Goal: Task Accomplishment & Management: Use online tool/utility

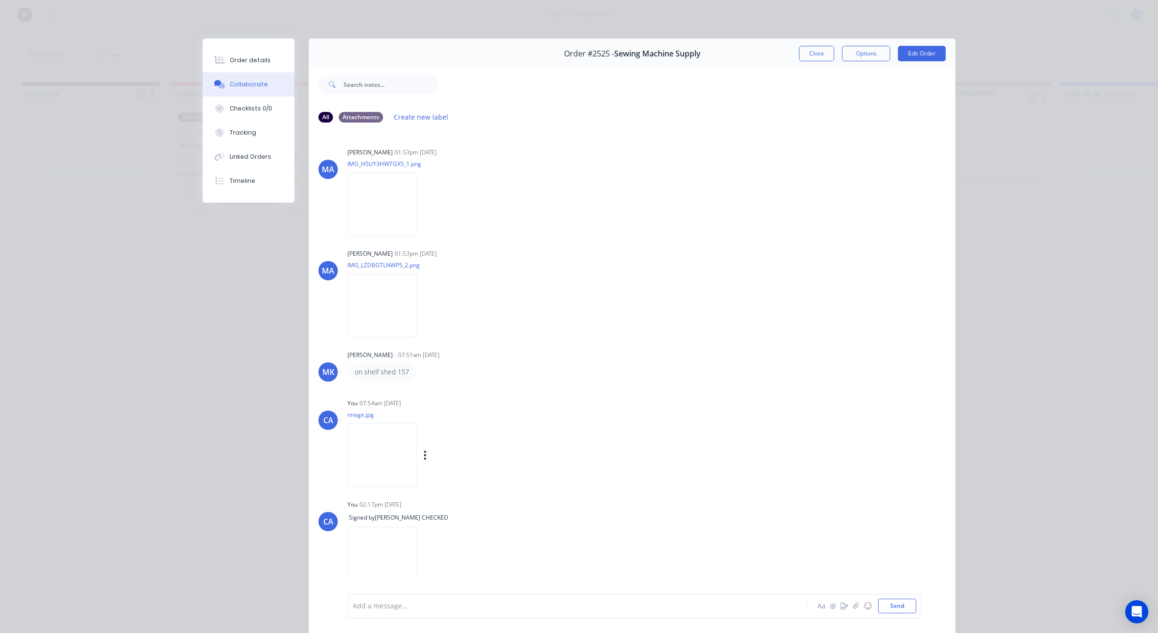
scroll to position [81, 0]
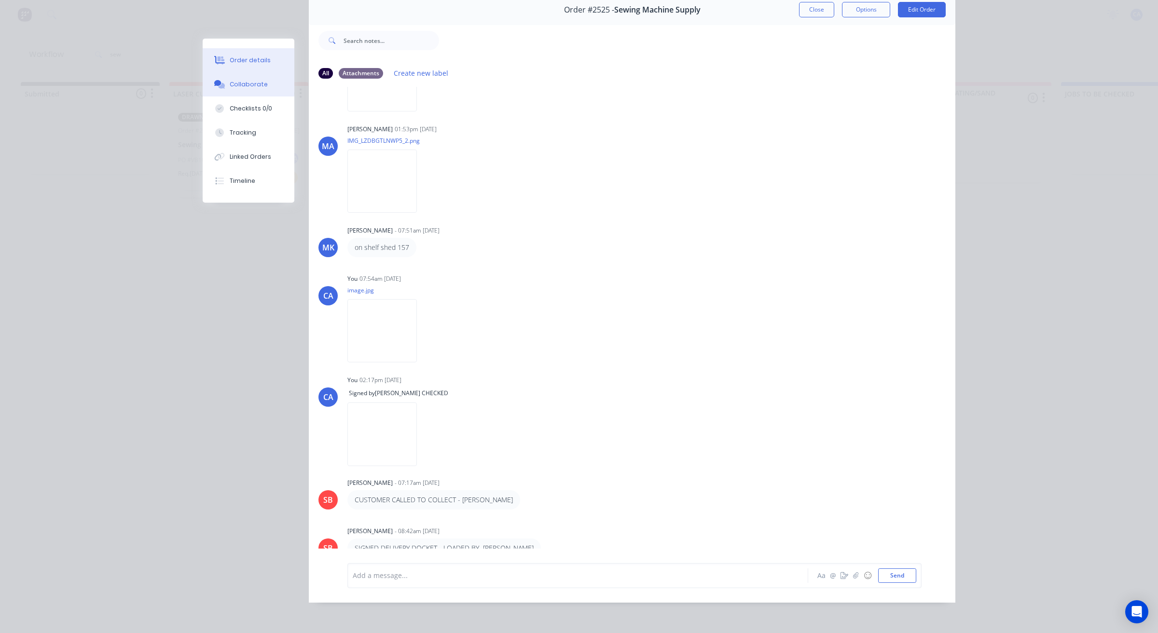
click at [275, 56] on button "Order details" at bounding box center [249, 60] width 92 height 24
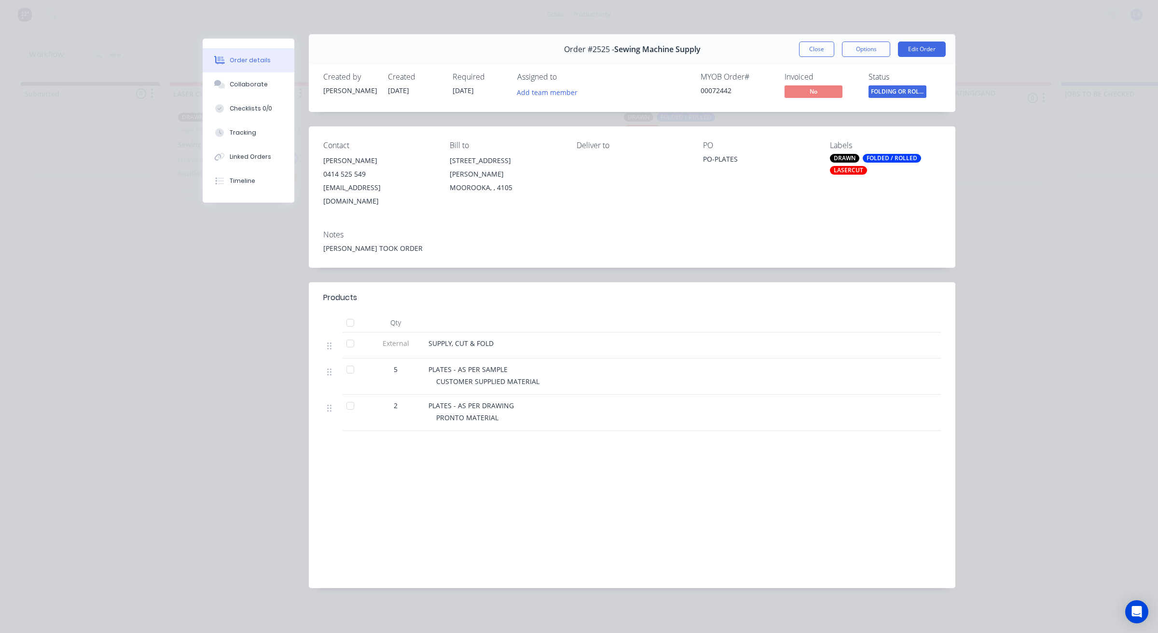
scroll to position [0, 0]
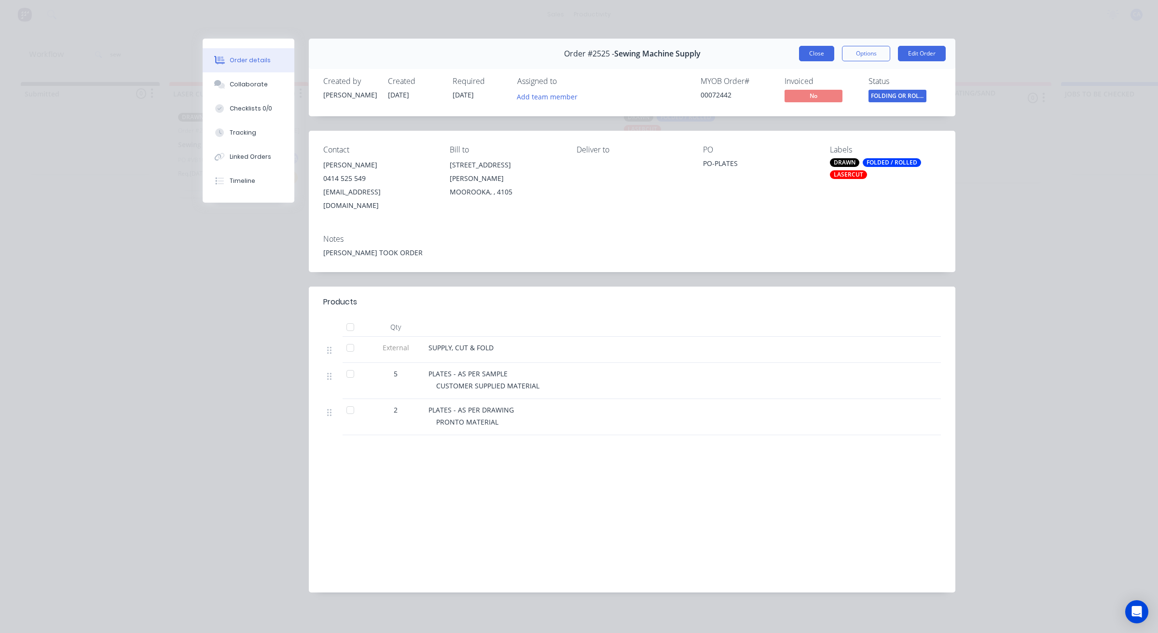
click at [819, 56] on button "Close" at bounding box center [816, 53] width 35 height 15
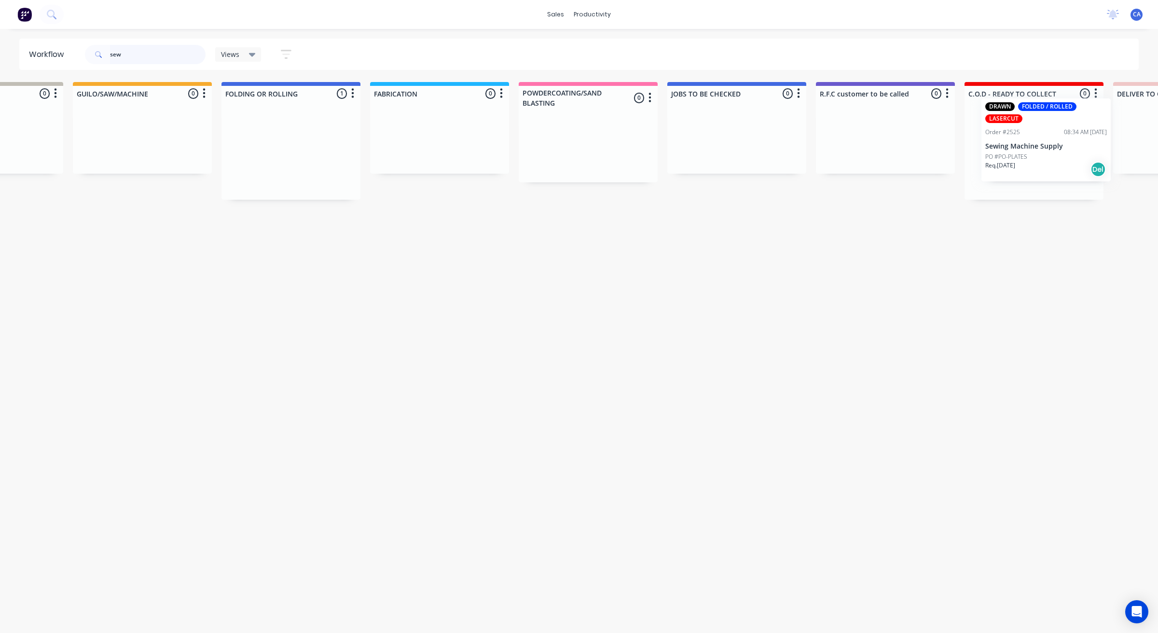
scroll to position [0, 403]
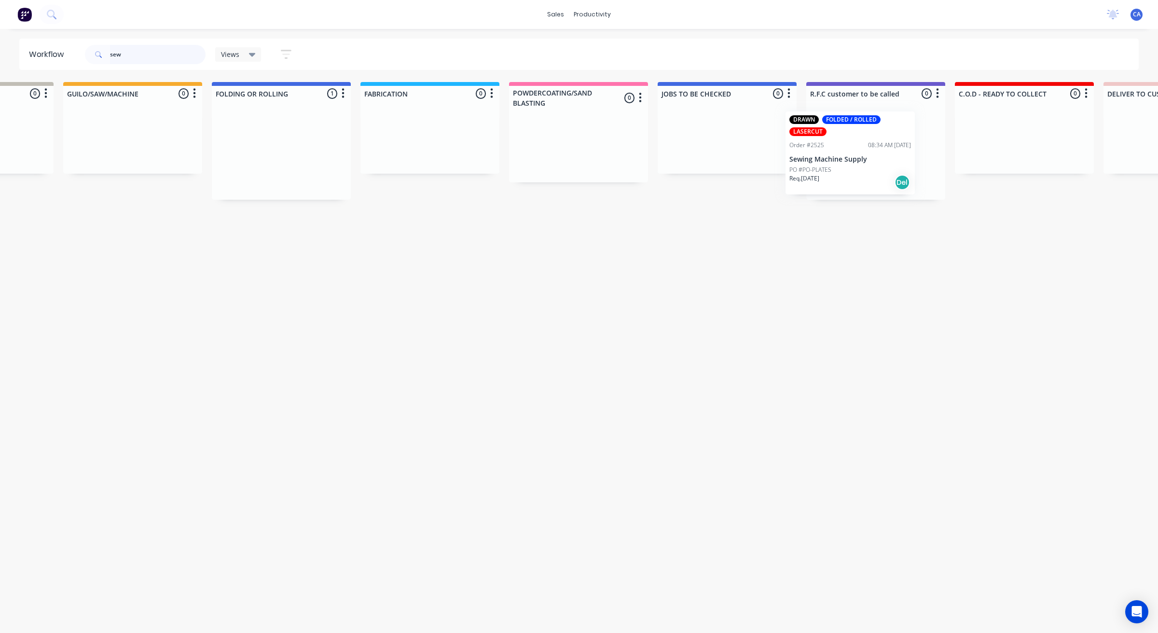
drag, startPoint x: 681, startPoint y: 161, endPoint x: 849, endPoint y: 163, distance: 167.9
click at [857, 160] on div "Submitted 0 Sort By Created date Required date Order number Customer name Most …" at bounding box center [883, 141] width 2588 height 118
drag, startPoint x: 153, startPoint y: 52, endPoint x: 1, endPoint y: 51, distance: 152.5
click at [100, 49] on div "sew" at bounding box center [145, 54] width 121 height 19
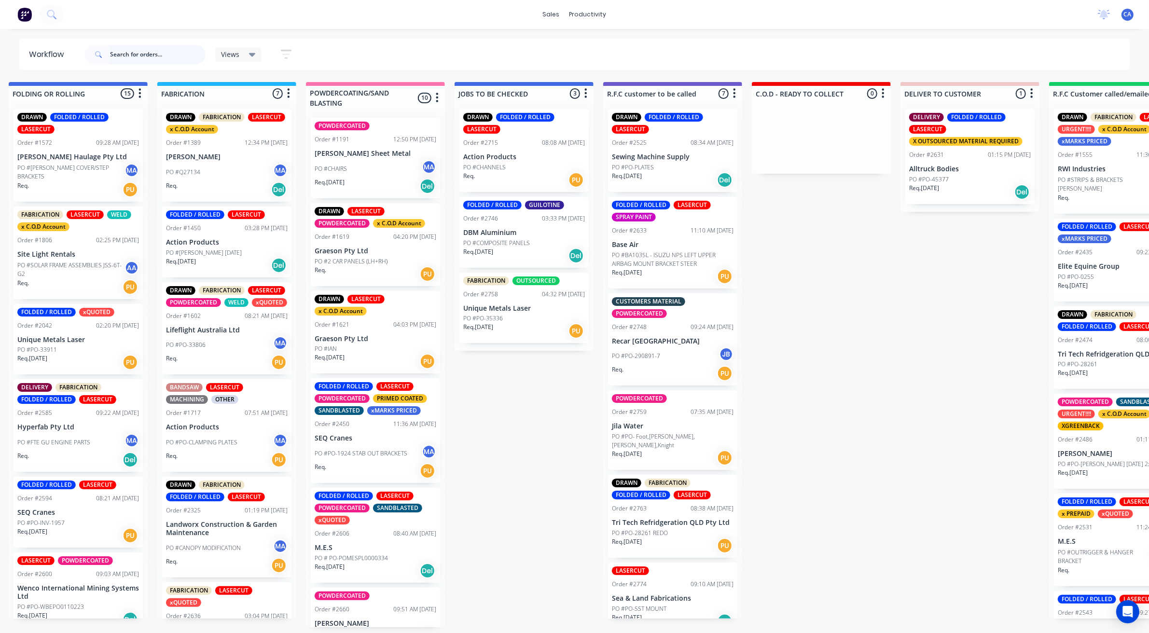
scroll to position [0, 636]
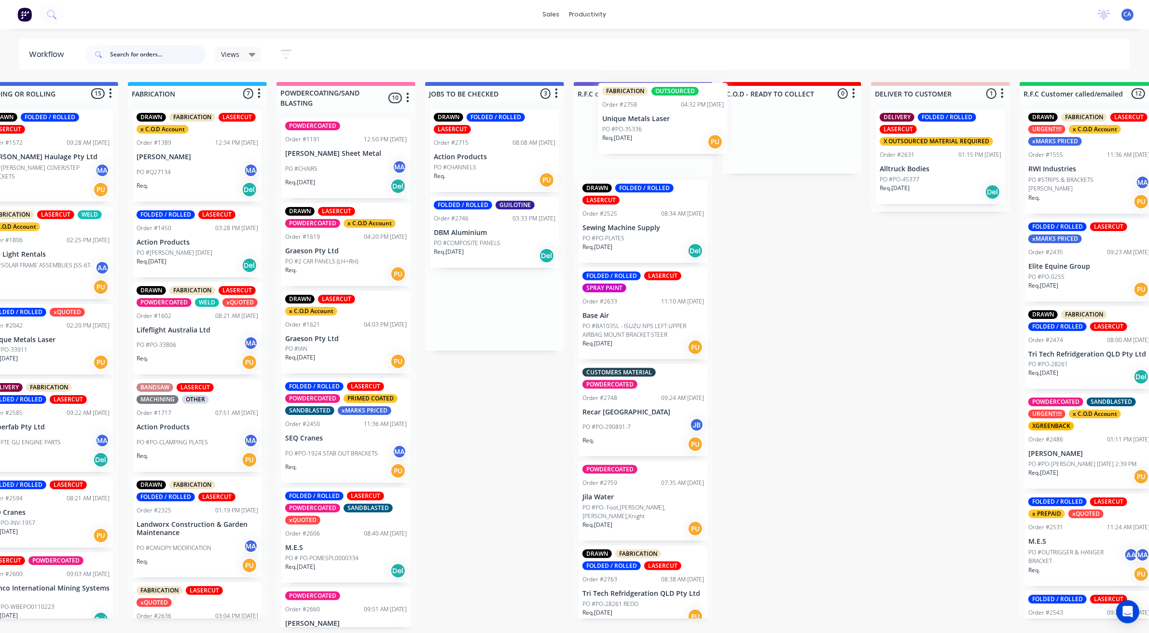
drag, startPoint x: 491, startPoint y: 312, endPoint x: 663, endPoint y: 165, distance: 225.9
click at [652, 136] on div "Submitted 30 Sort By Created date Required date Order number Customer name Most…" at bounding box center [651, 354] width 2588 height 545
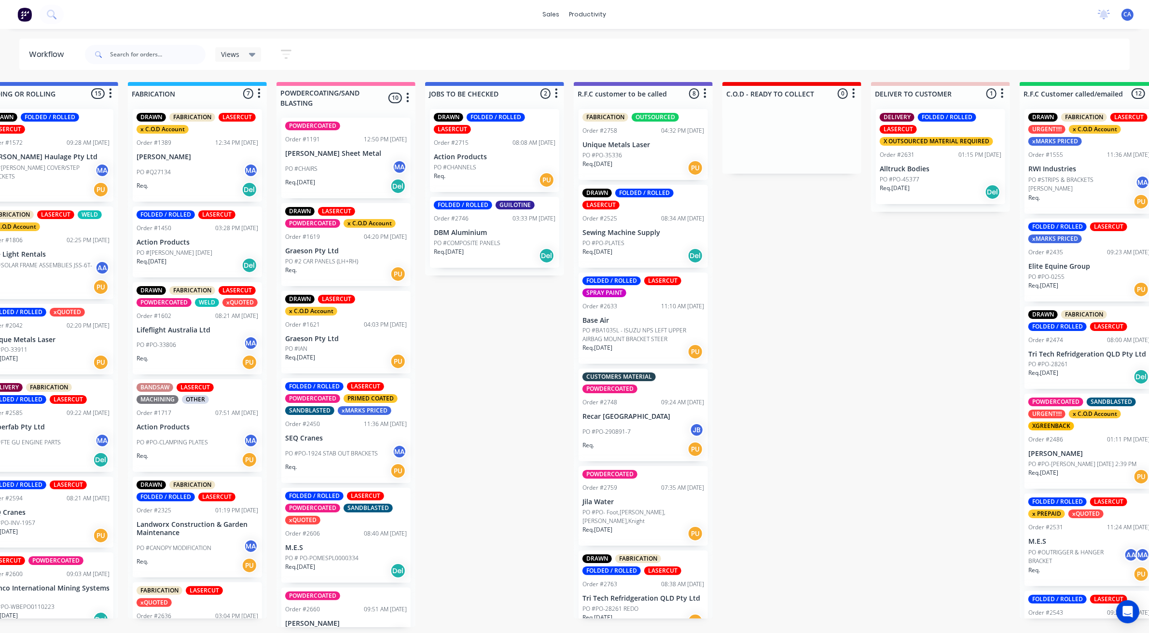
click at [631, 165] on div "Req. [DATE] PU" at bounding box center [643, 168] width 122 height 16
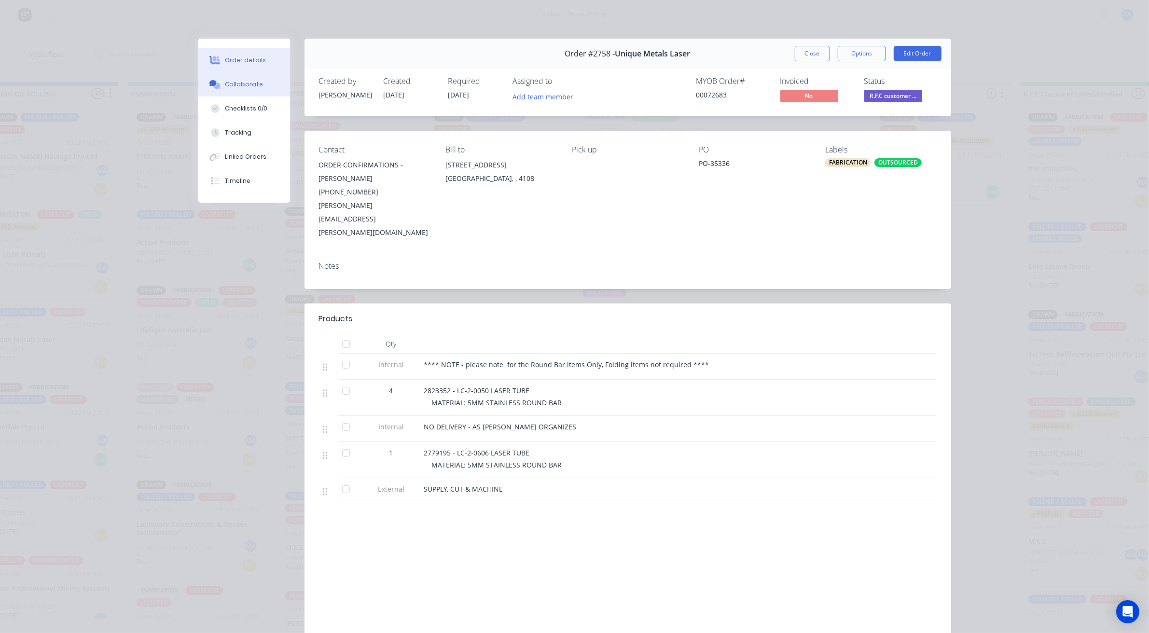
click at [241, 83] on div "Collaborate" at bounding box center [244, 84] width 38 height 9
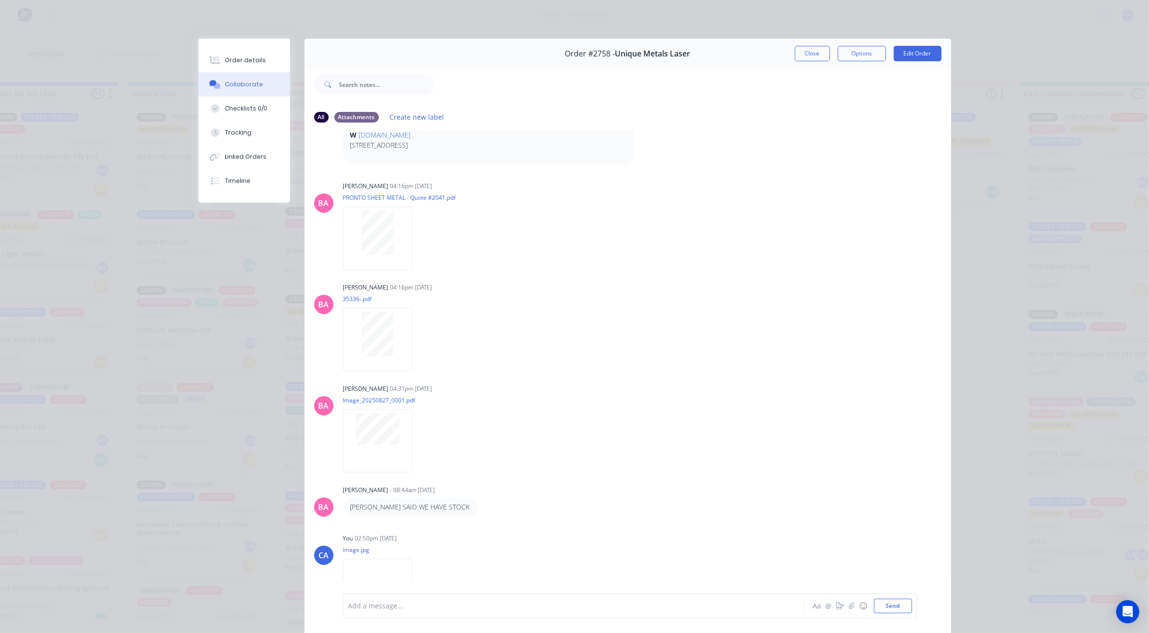
scroll to position [304, 0]
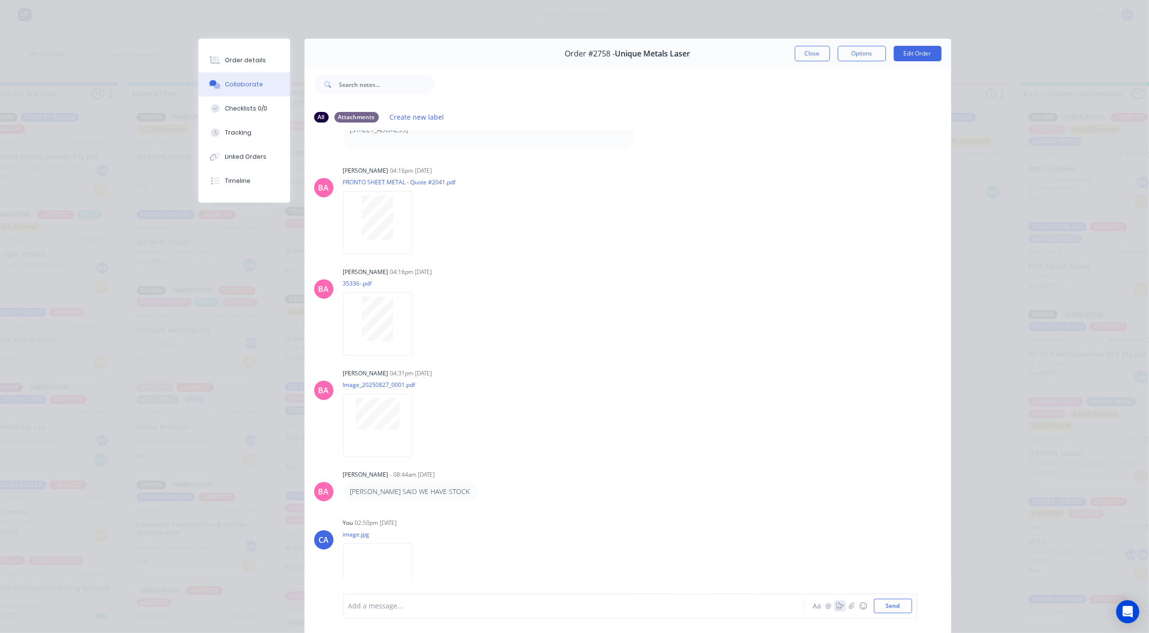
click at [837, 605] on icon "button" at bounding box center [840, 606] width 8 height 7
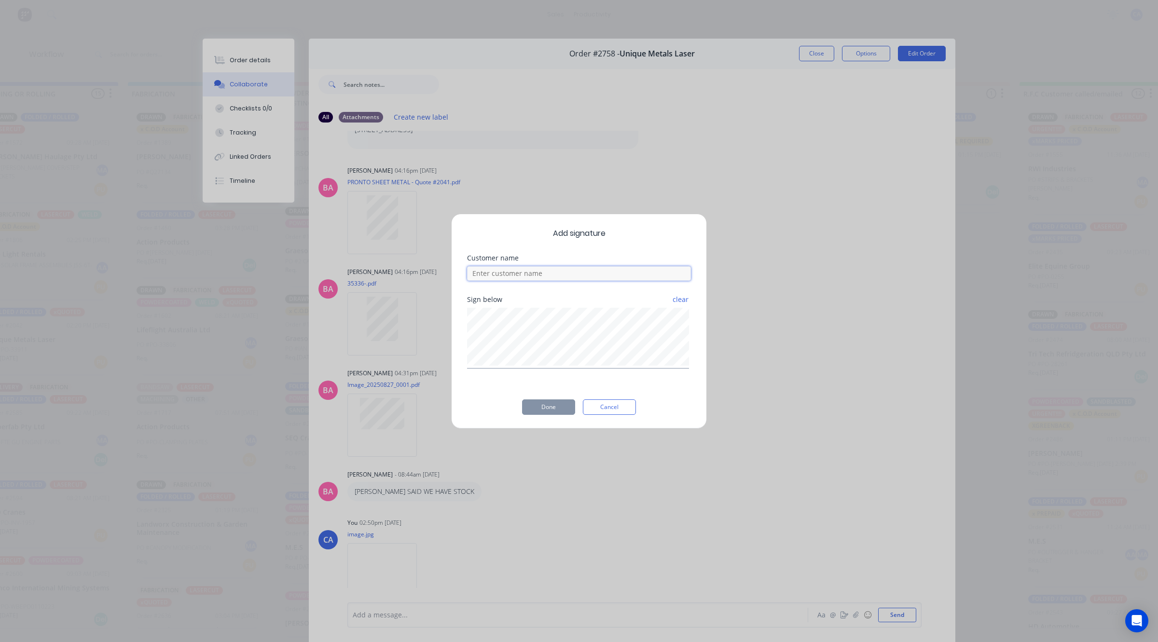
click at [519, 275] on input at bounding box center [579, 273] width 224 height 14
type input "[PERSON_NAME] checked"
click at [553, 411] on button "Done" at bounding box center [548, 406] width 53 height 15
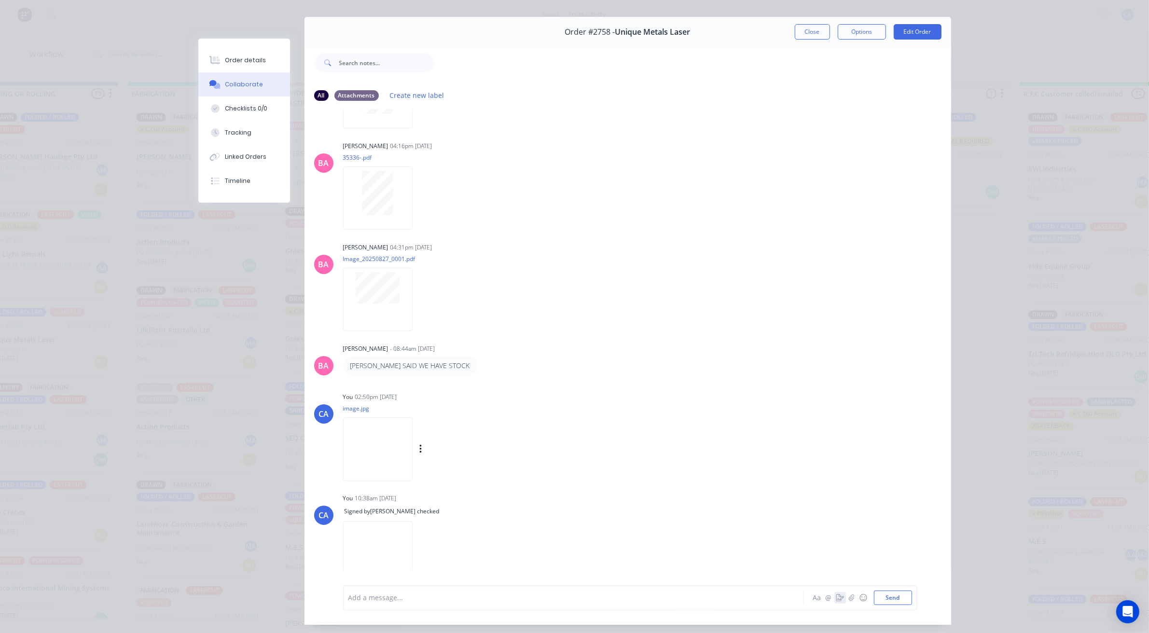
scroll to position [53, 0]
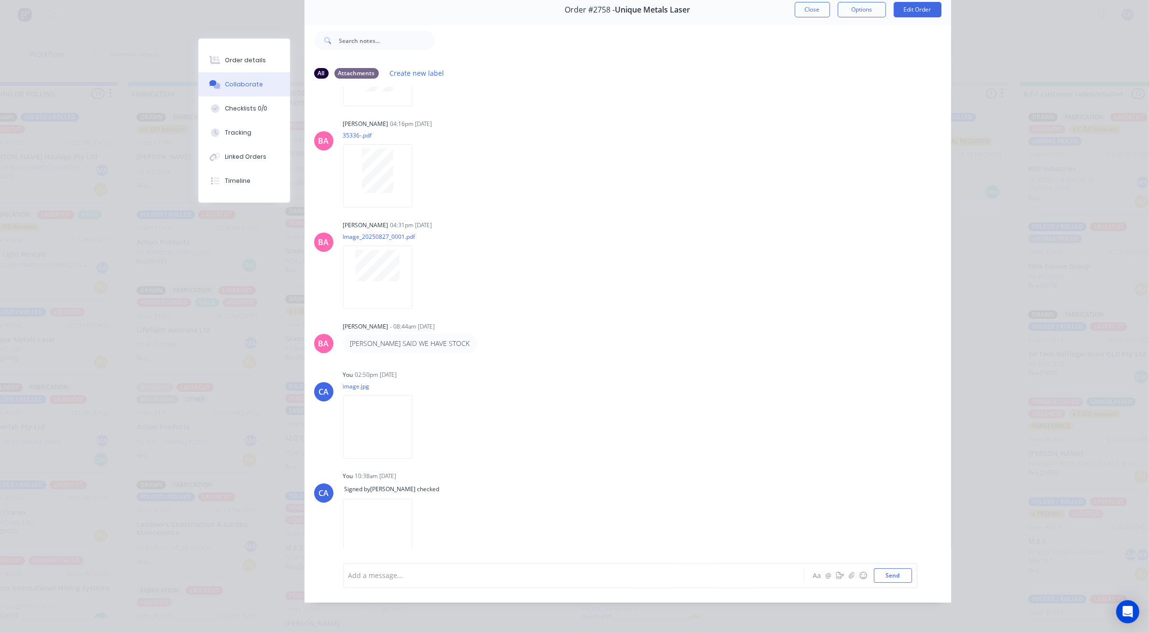
click at [821, 2] on button "Close" at bounding box center [812, 9] width 35 height 15
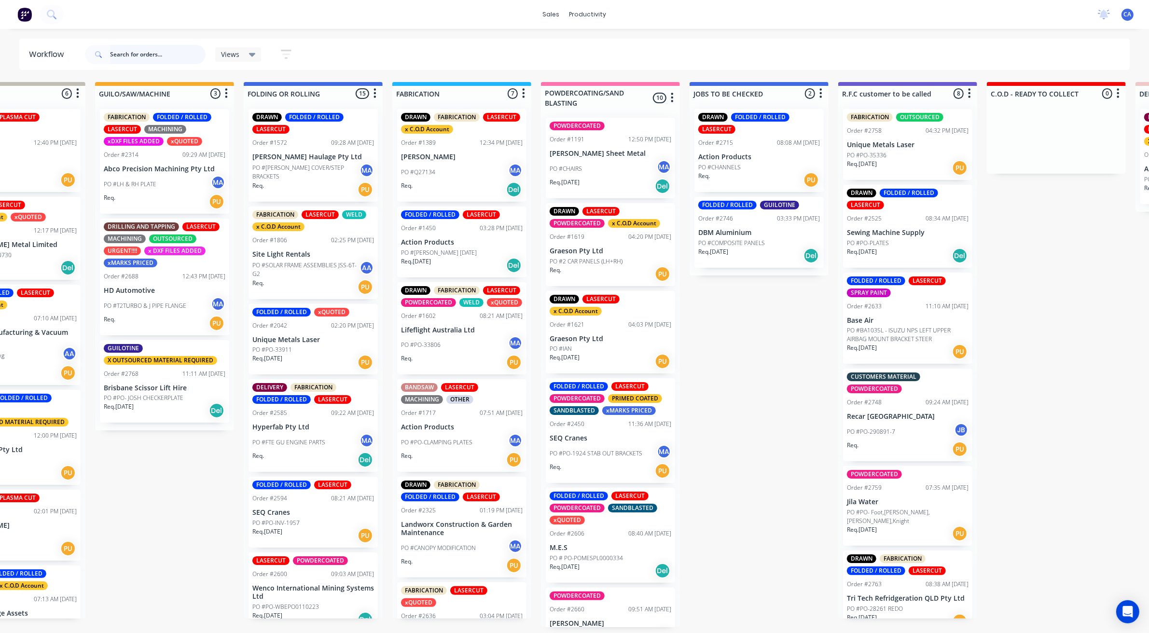
scroll to position [0, 367]
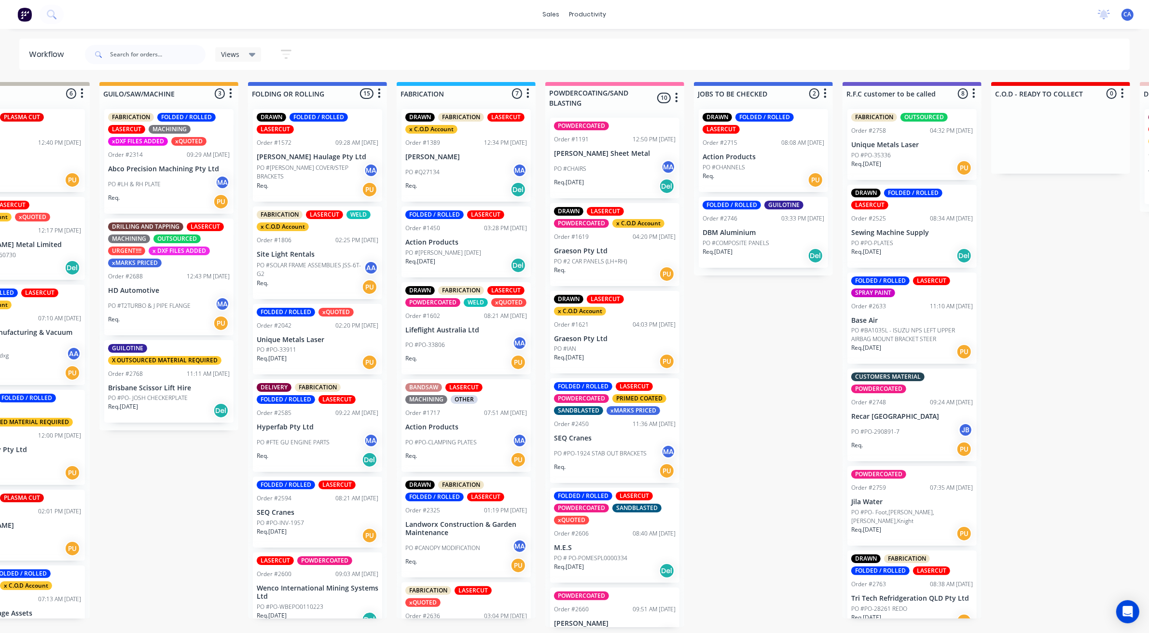
click at [471, 251] on div "PO #[PERSON_NAME] [DATE]" at bounding box center [466, 252] width 122 height 9
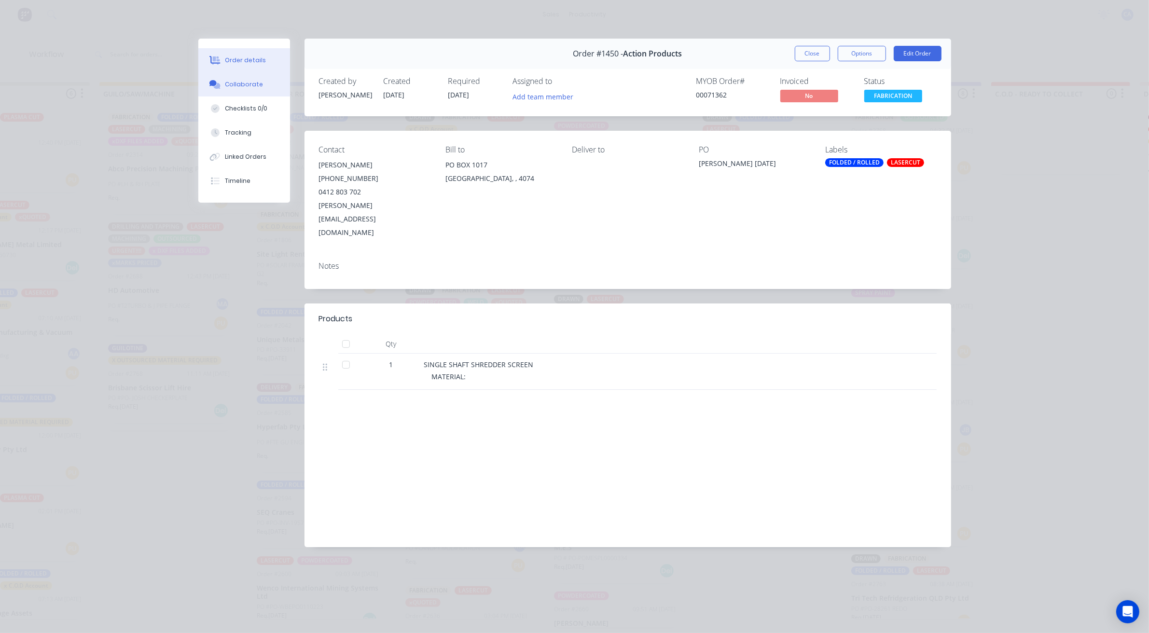
click at [254, 87] on div "Collaborate" at bounding box center [244, 84] width 38 height 9
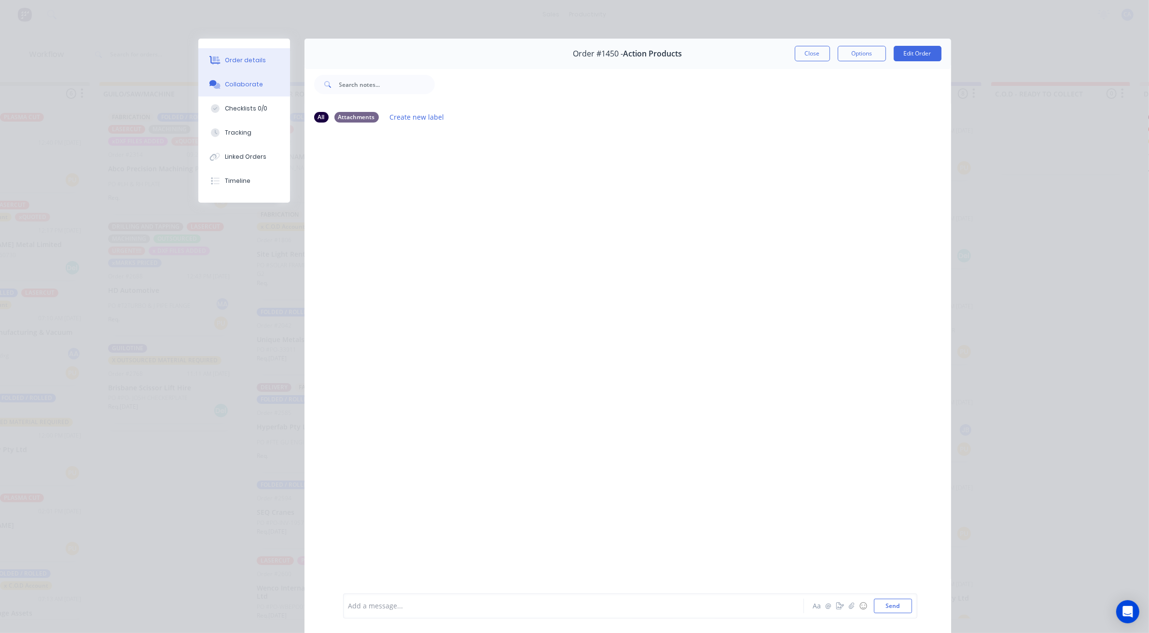
click at [244, 59] on div "Order details" at bounding box center [245, 60] width 41 height 9
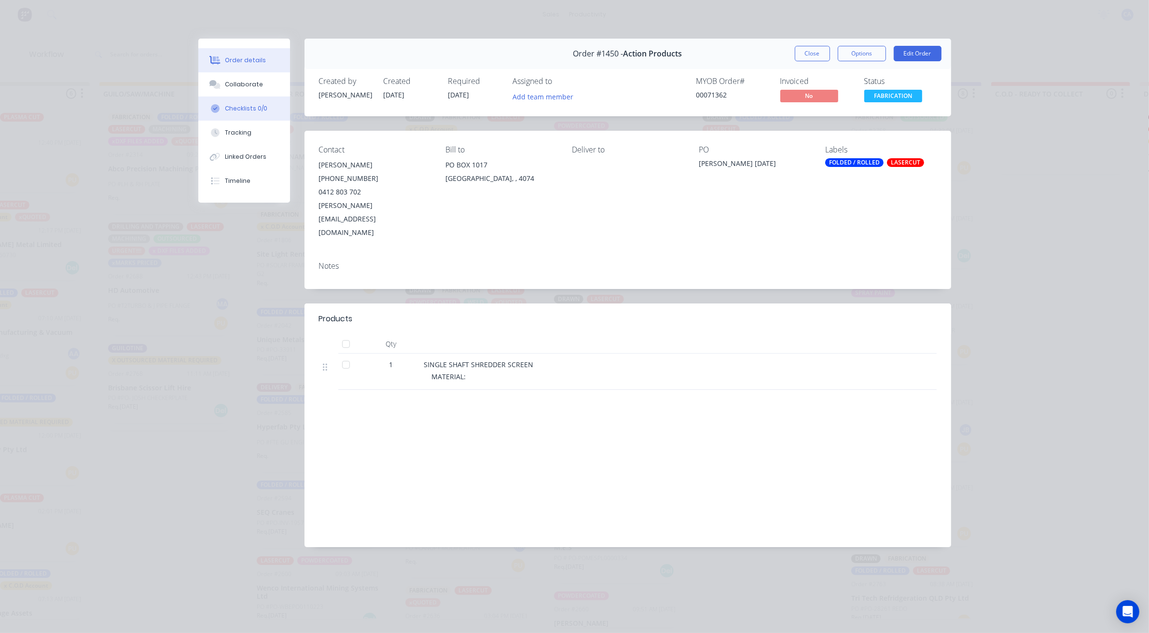
click at [251, 107] on div "Checklists 0/0" at bounding box center [246, 108] width 42 height 9
type textarea "x"
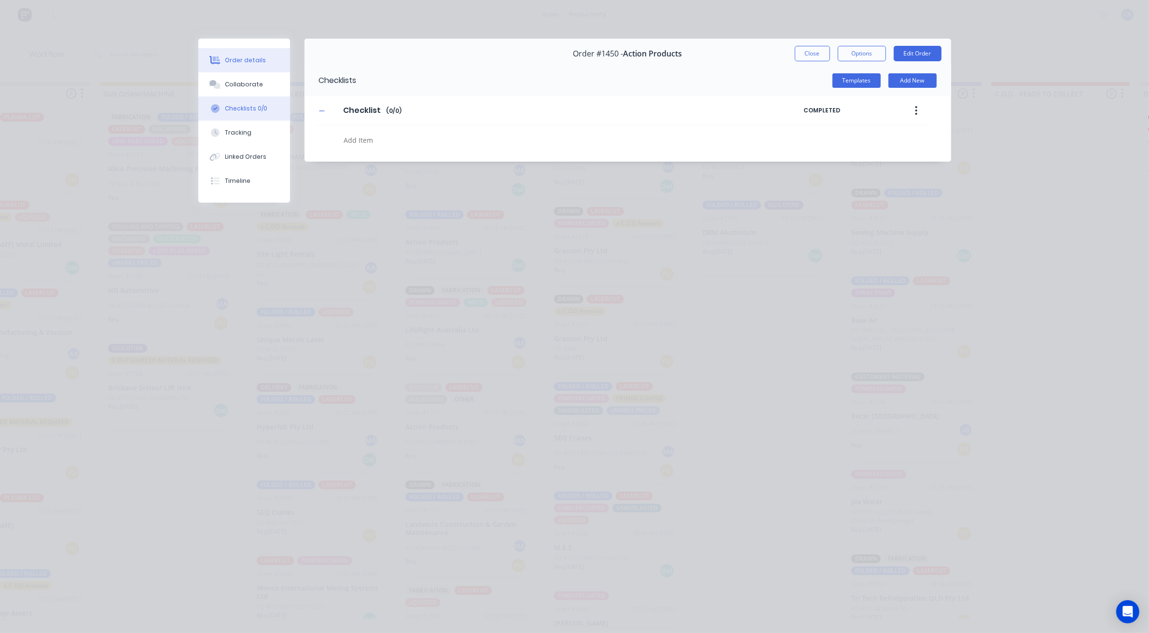
click at [250, 57] on div "Order details" at bounding box center [245, 60] width 41 height 9
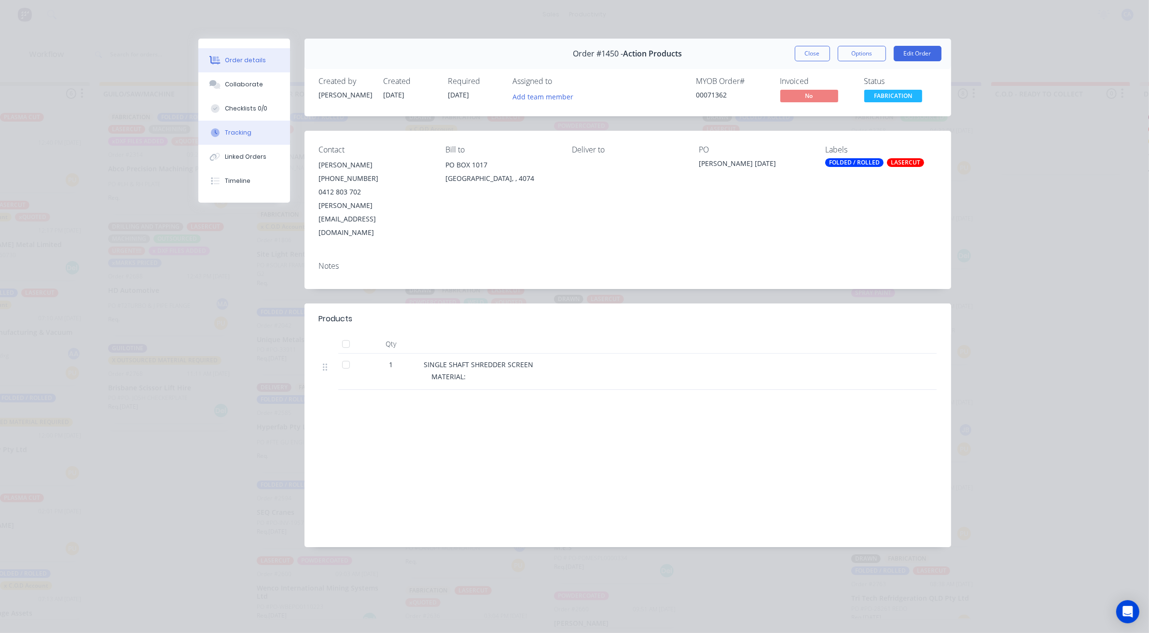
drag, startPoint x: 257, startPoint y: 136, endPoint x: 259, endPoint y: 128, distance: 8.0
click at [259, 134] on button "Tracking" at bounding box center [244, 133] width 92 height 24
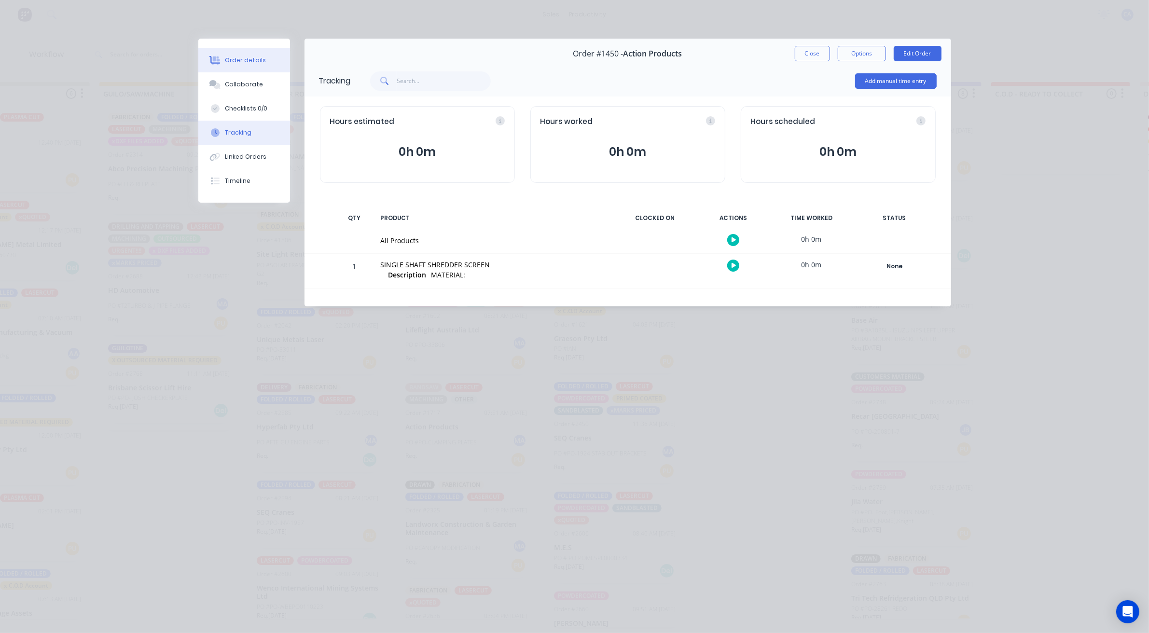
click at [261, 56] on div "Order details" at bounding box center [245, 60] width 41 height 9
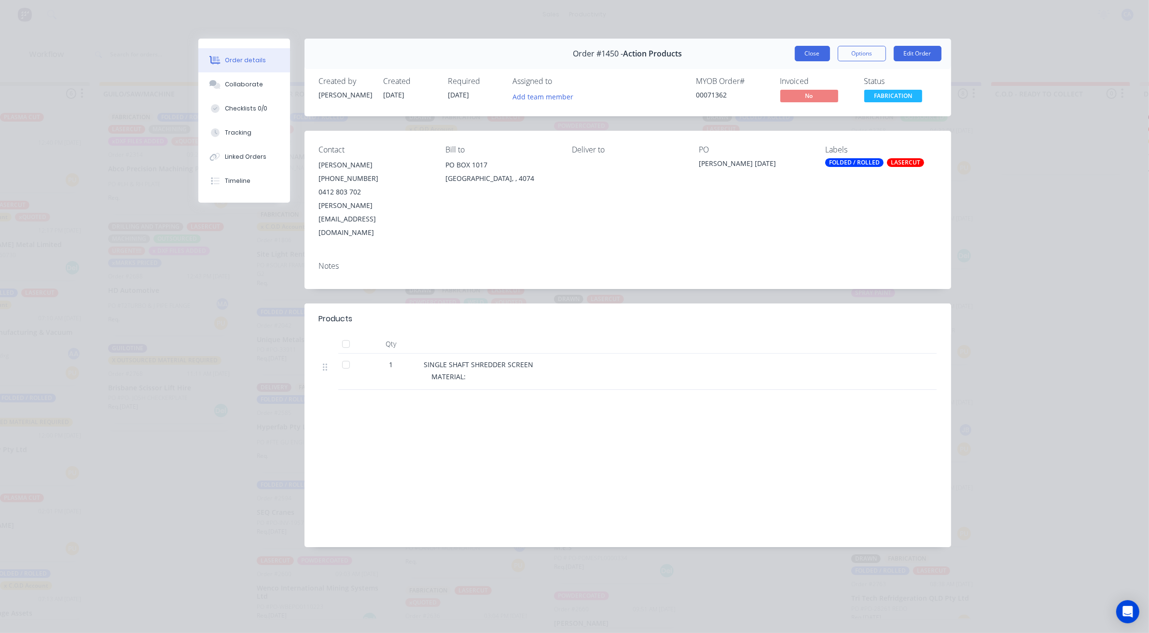
click at [806, 51] on button "Close" at bounding box center [812, 53] width 35 height 15
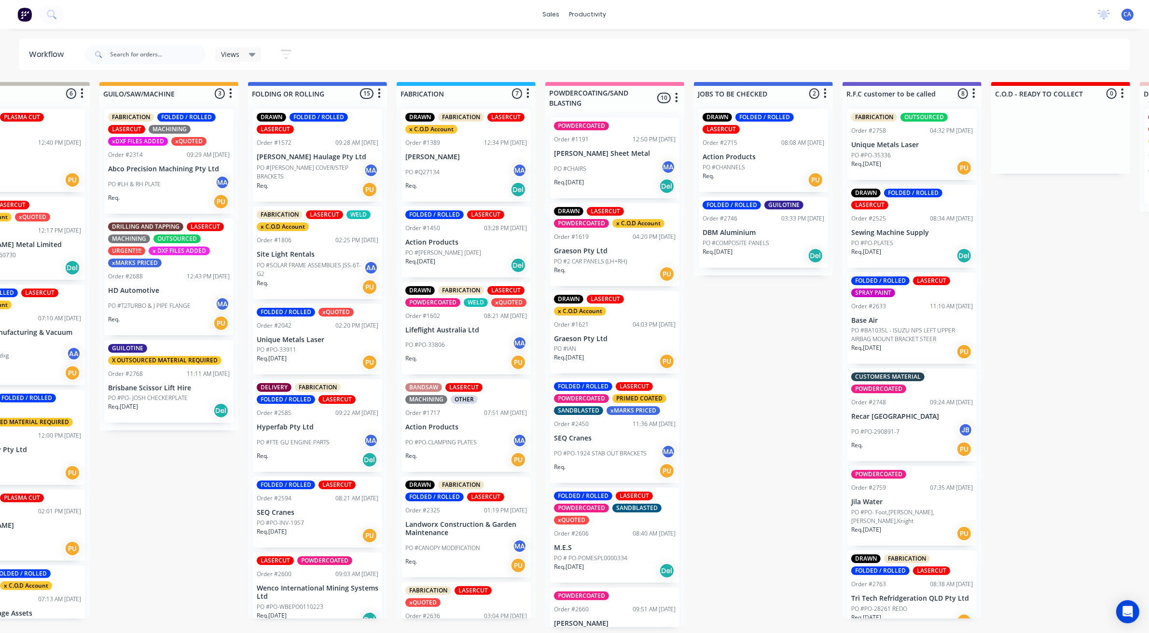
click at [452, 155] on p "[PERSON_NAME]" at bounding box center [466, 157] width 122 height 8
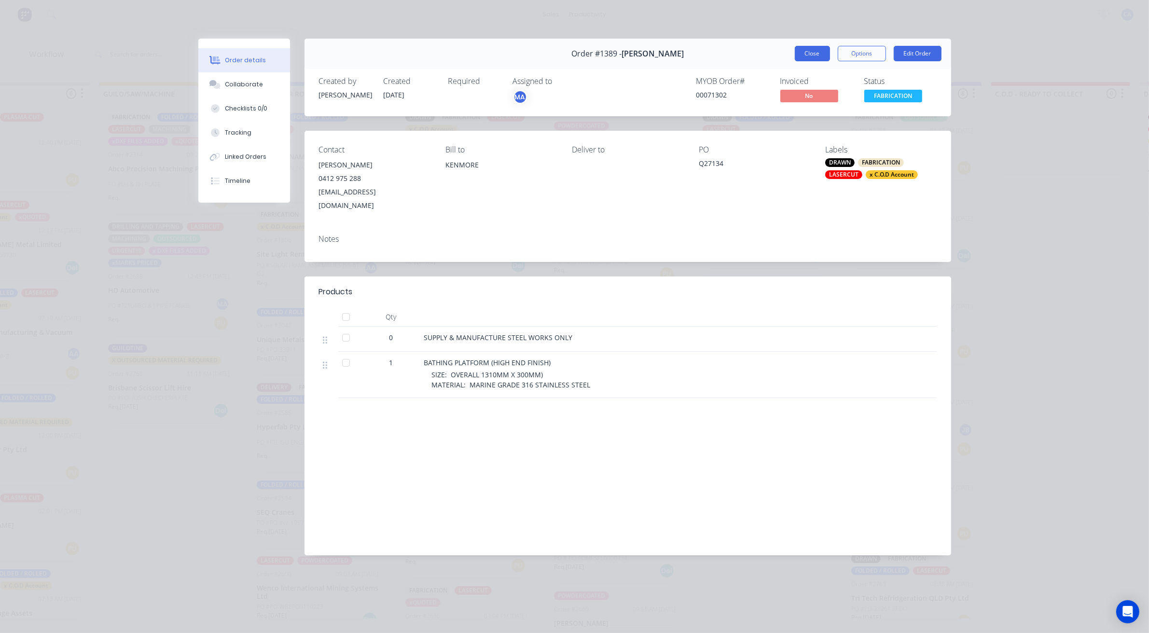
click at [826, 48] on button "Close" at bounding box center [812, 53] width 35 height 15
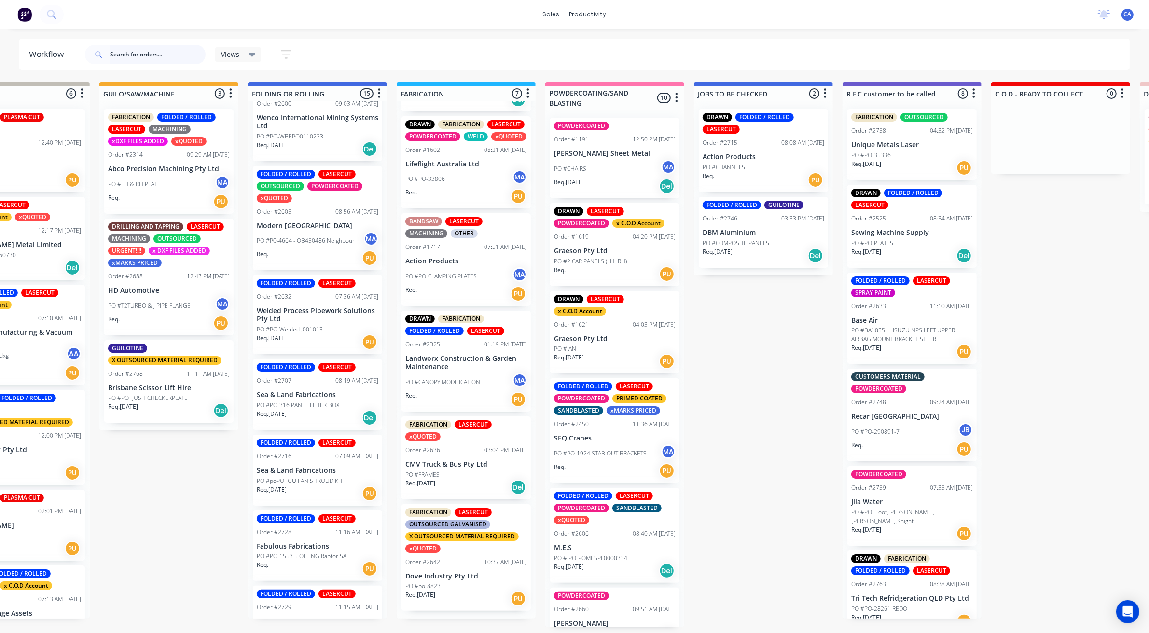
scroll to position [371, 0]
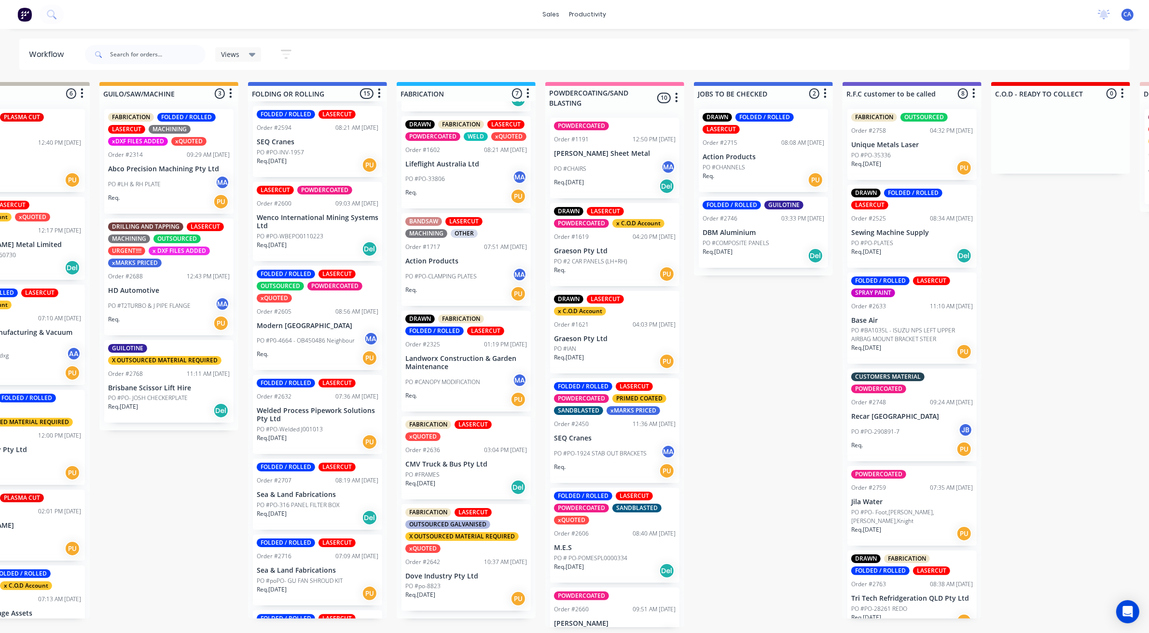
click at [194, 156] on div "FABRICATION FOLDED / ROLLED LASERCUT MACHINING xDXF FILES ADDED xQUOTED Order #…" at bounding box center [168, 161] width 129 height 105
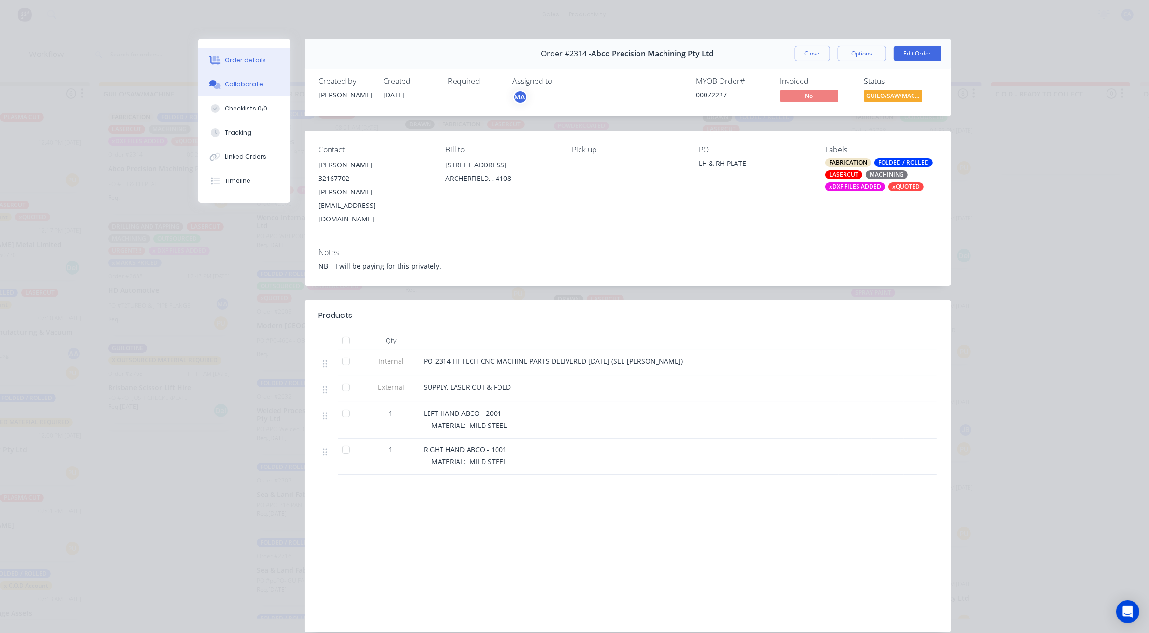
drag, startPoint x: 240, startPoint y: 74, endPoint x: 249, endPoint y: 86, distance: 15.1
click at [240, 75] on button "Collaborate" at bounding box center [244, 84] width 92 height 24
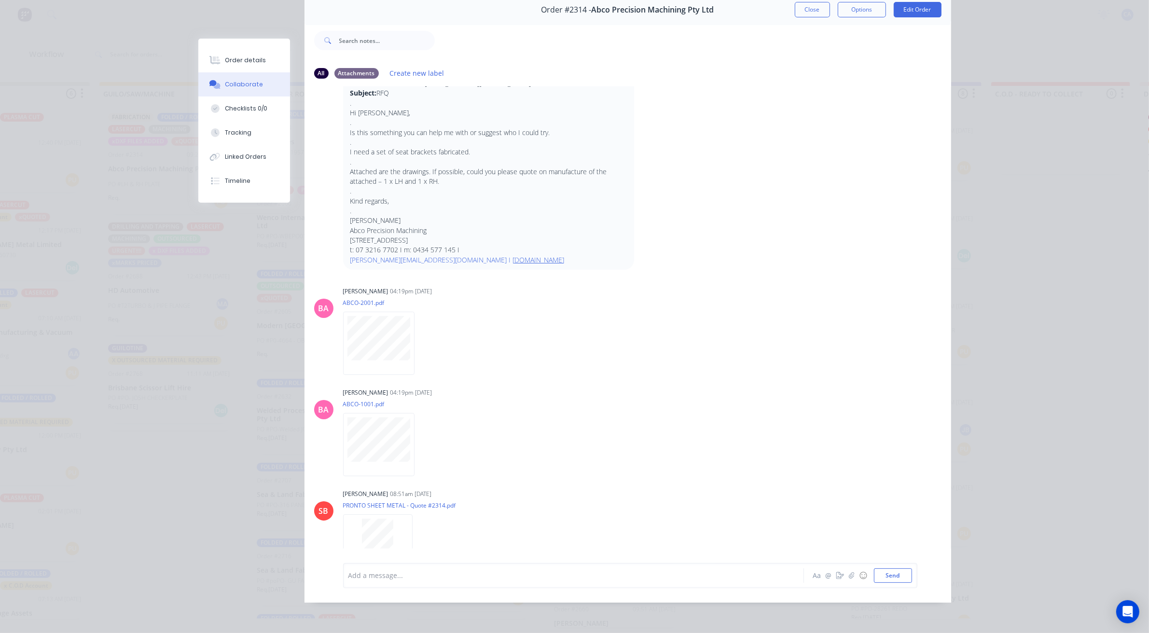
scroll to position [0, 0]
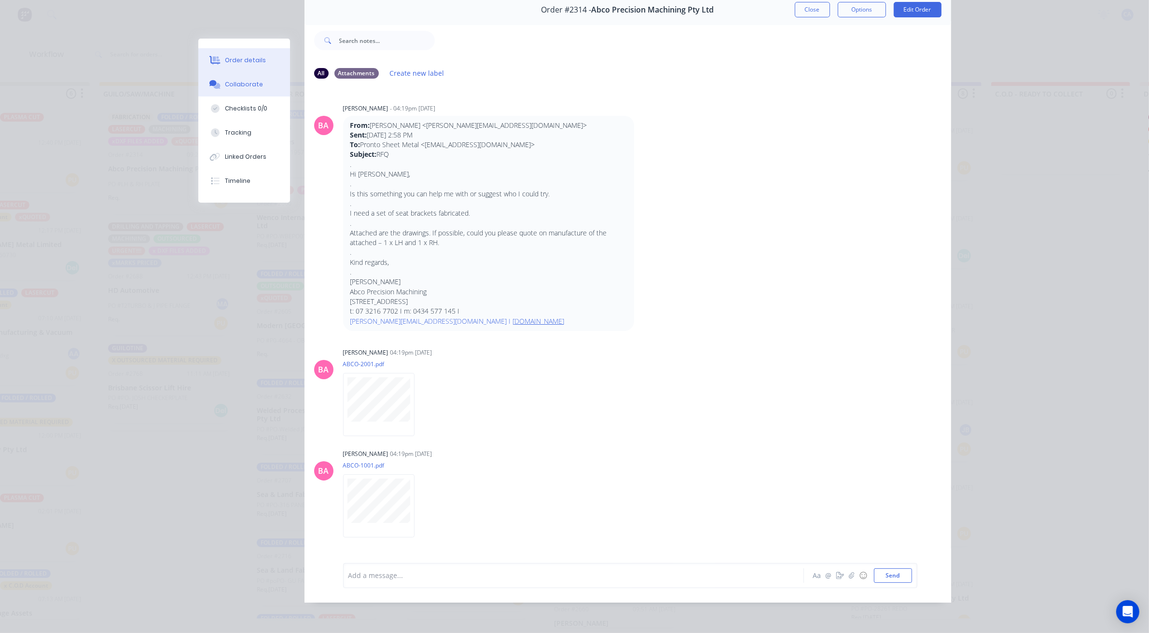
click at [258, 66] on button "Order details" at bounding box center [244, 60] width 92 height 24
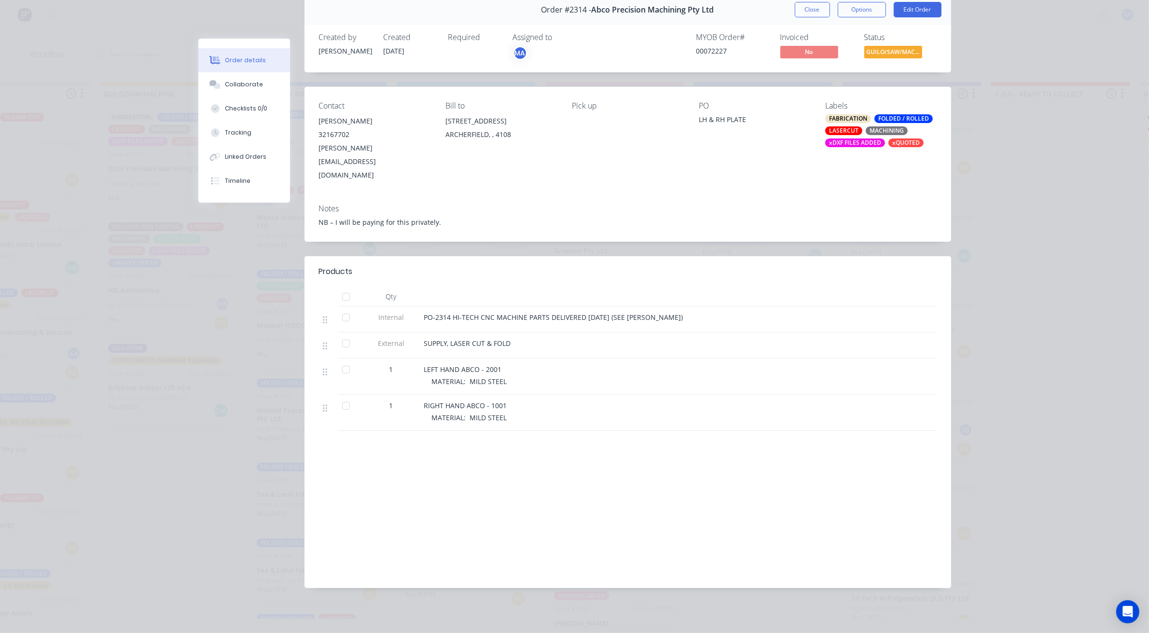
scroll to position [17, 0]
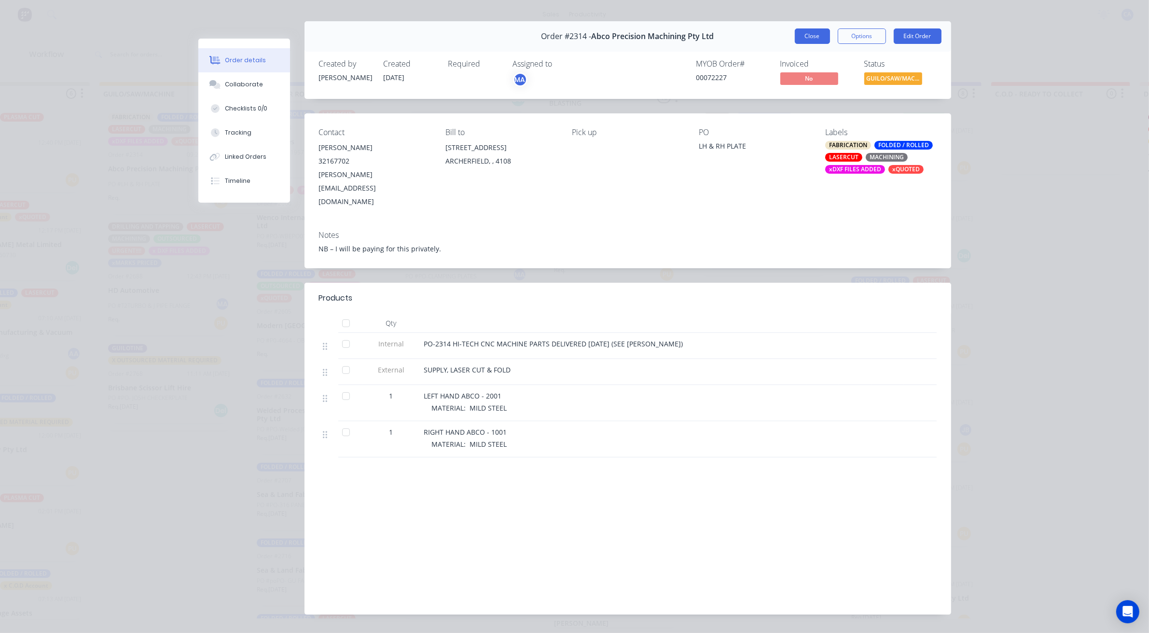
click at [797, 30] on button "Close" at bounding box center [812, 35] width 35 height 15
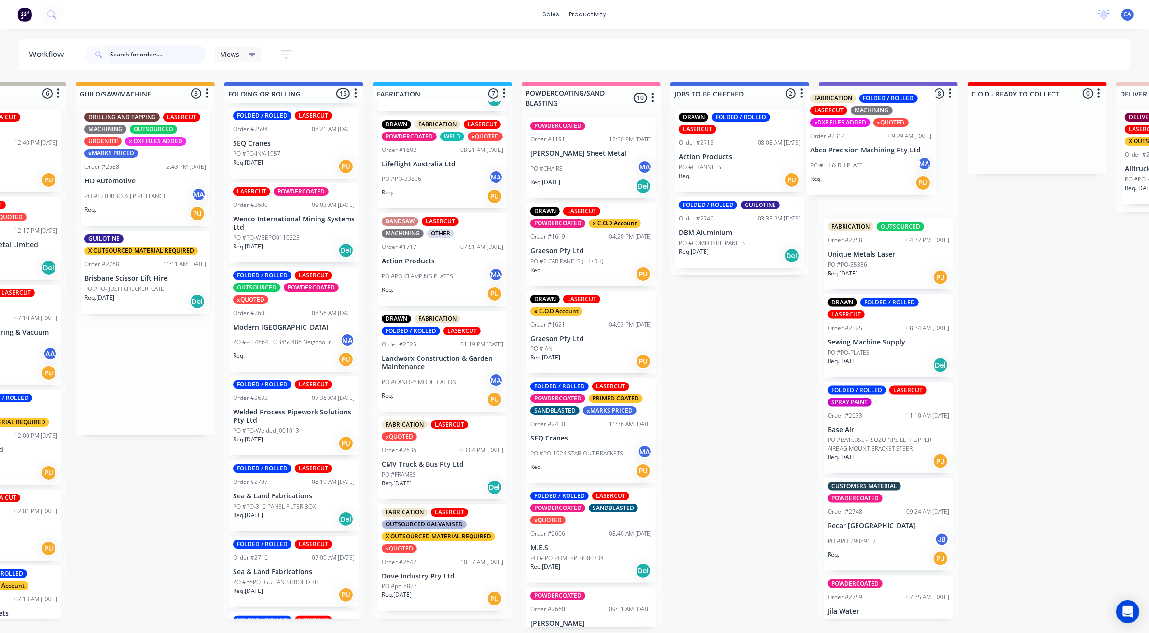
scroll to position [0, 399]
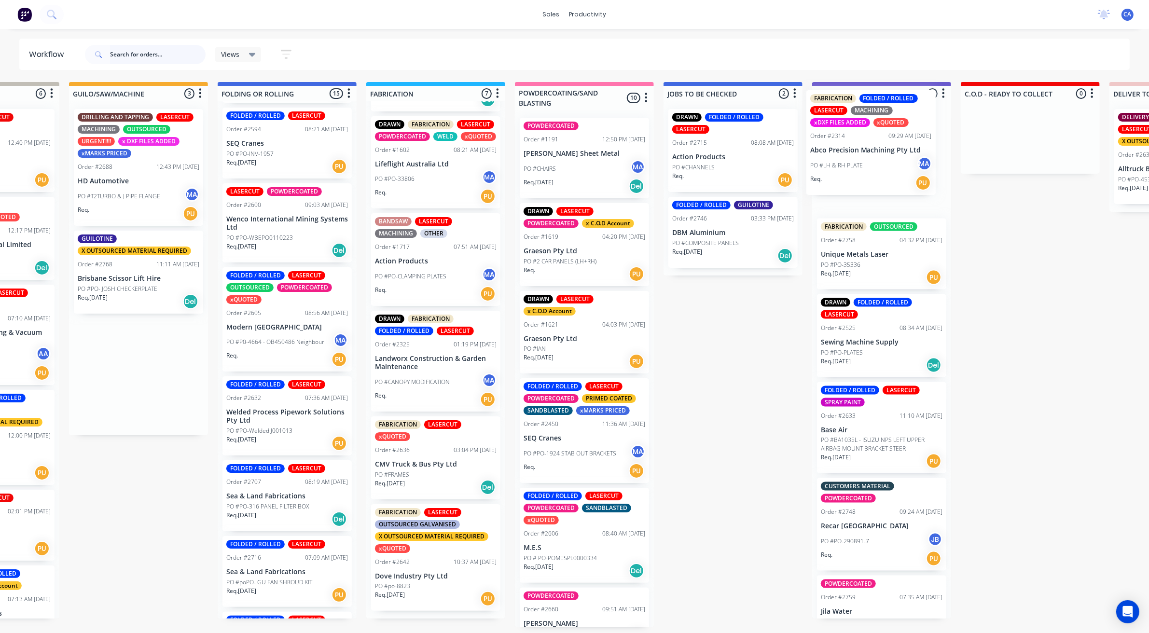
drag, startPoint x: 161, startPoint y: 158, endPoint x: 872, endPoint y: 143, distance: 711.8
click at [872, 143] on div "Submitted 30 Sort By Created date Required date Order number Customer name Most…" at bounding box center [889, 354] width 2588 height 545
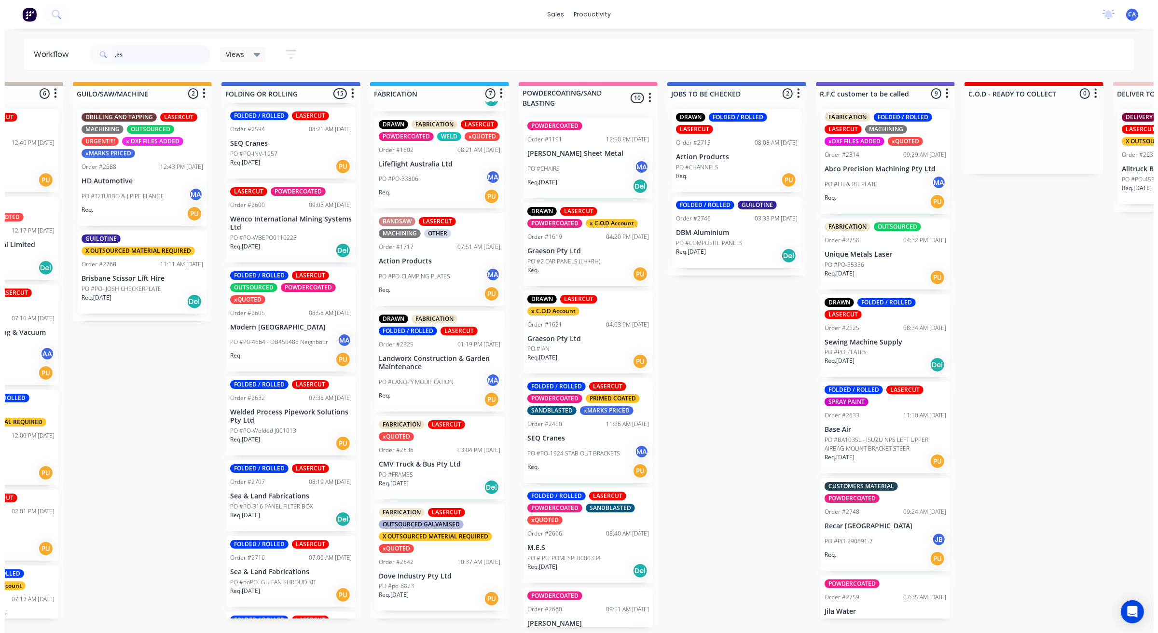
scroll to position [0, 0]
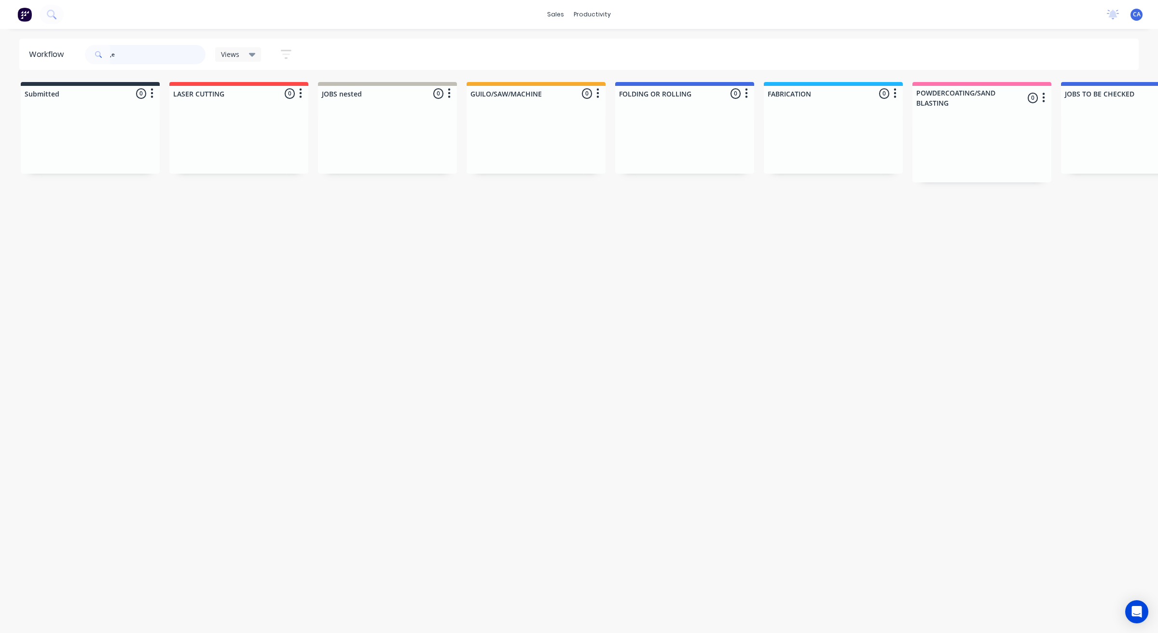
type input ","
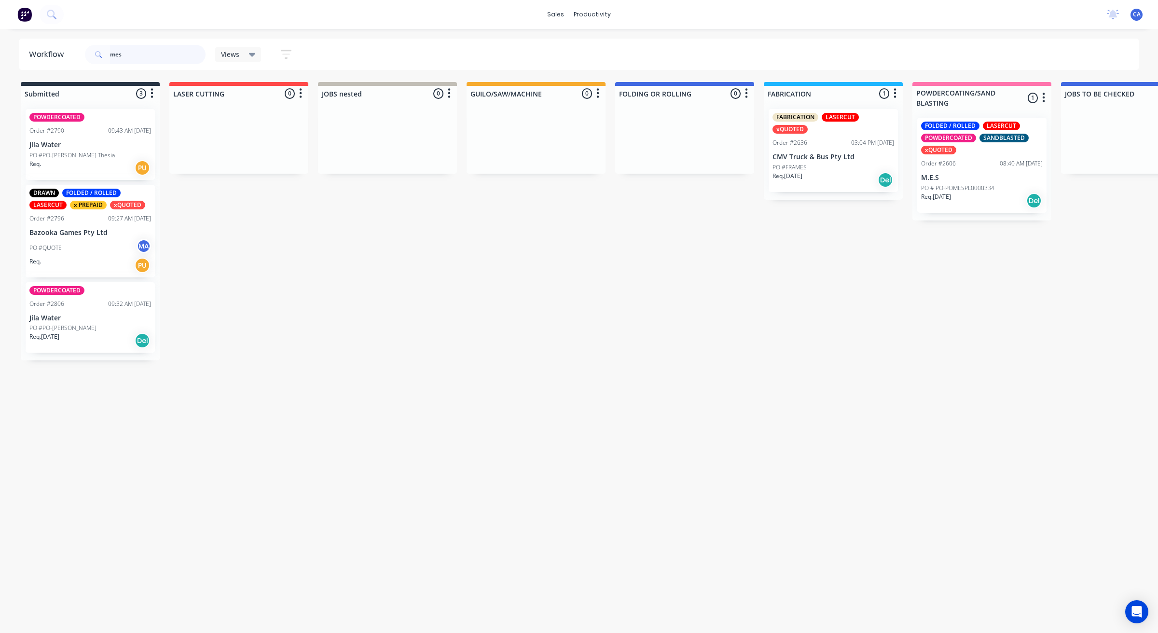
type input "mes"
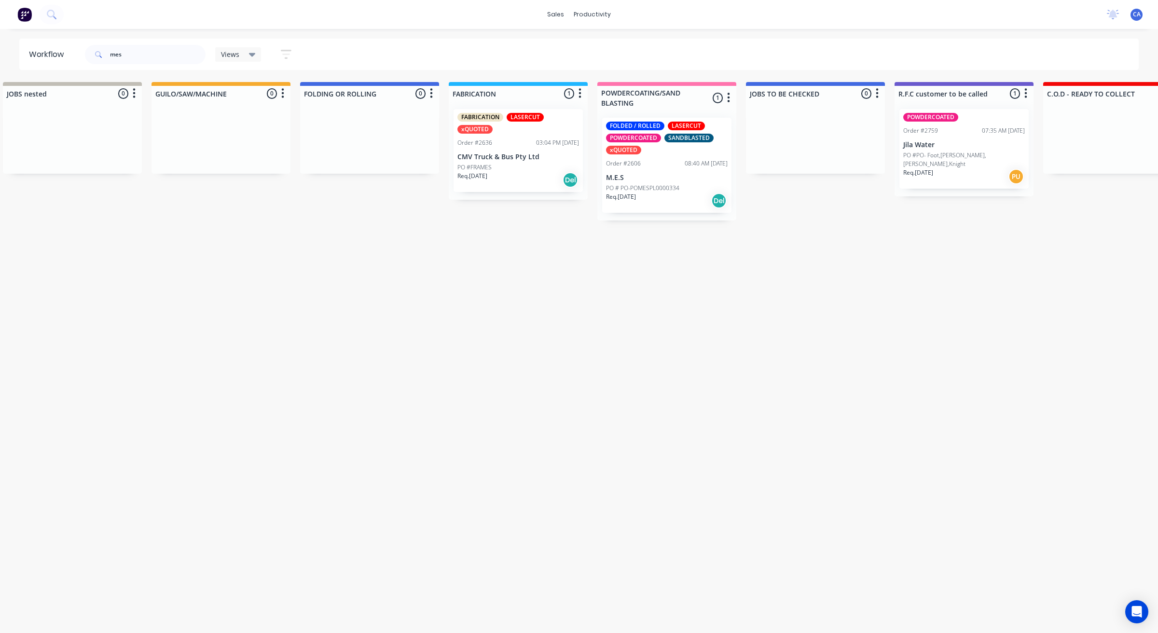
scroll to position [0, 441]
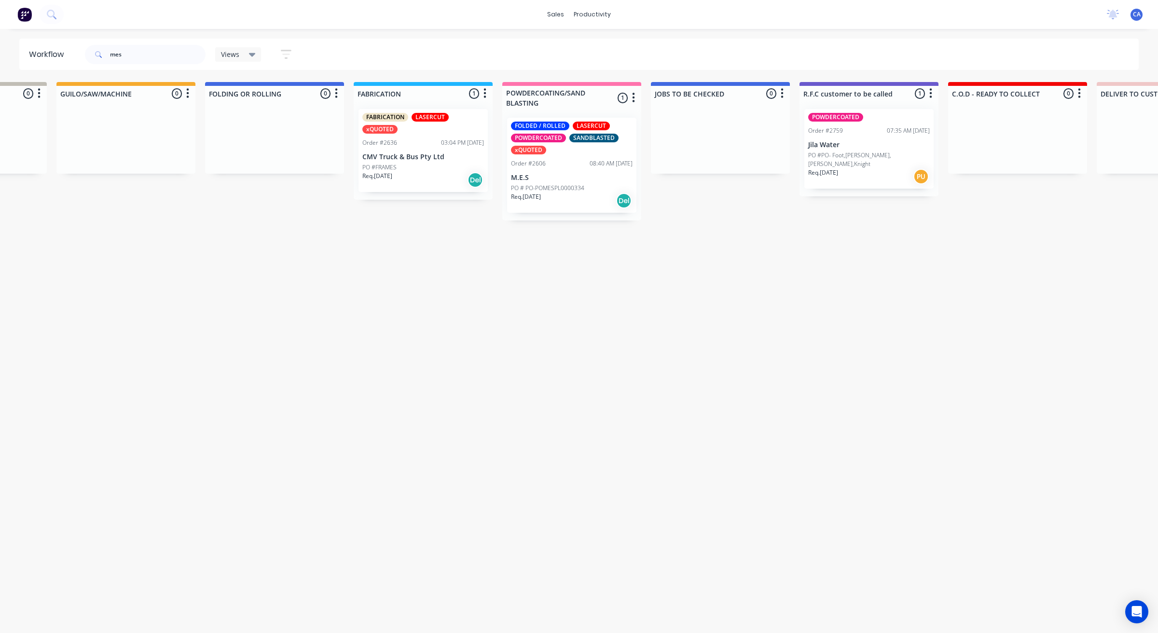
drag, startPoint x: 517, startPoint y: 261, endPoint x: 598, endPoint y: 266, distance: 81.7
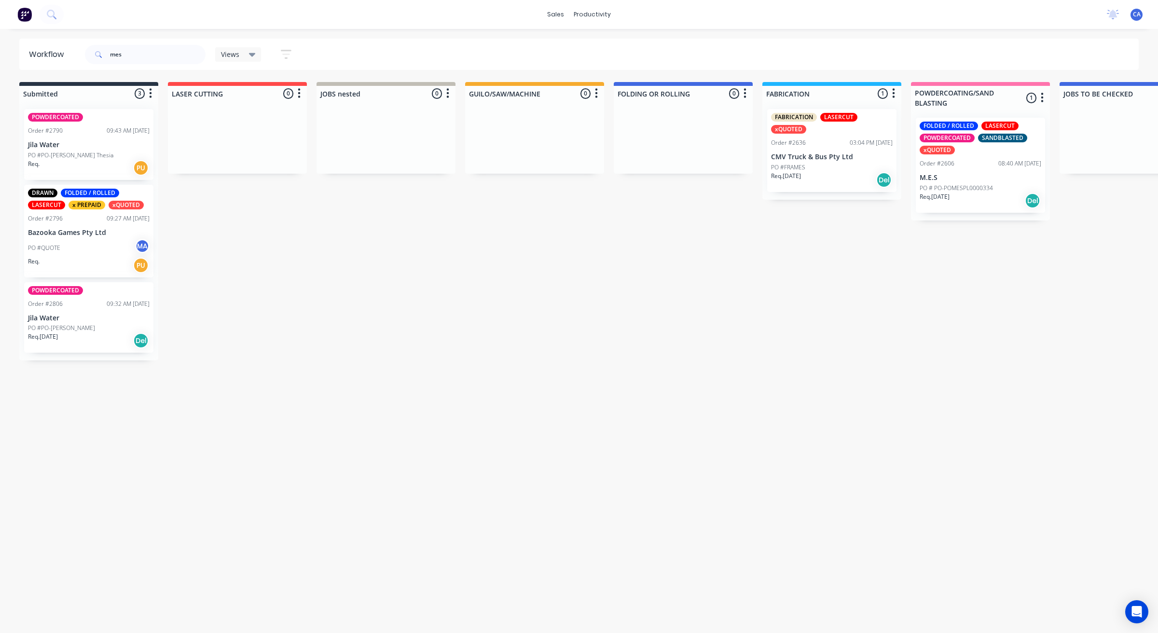
scroll to position [0, 49]
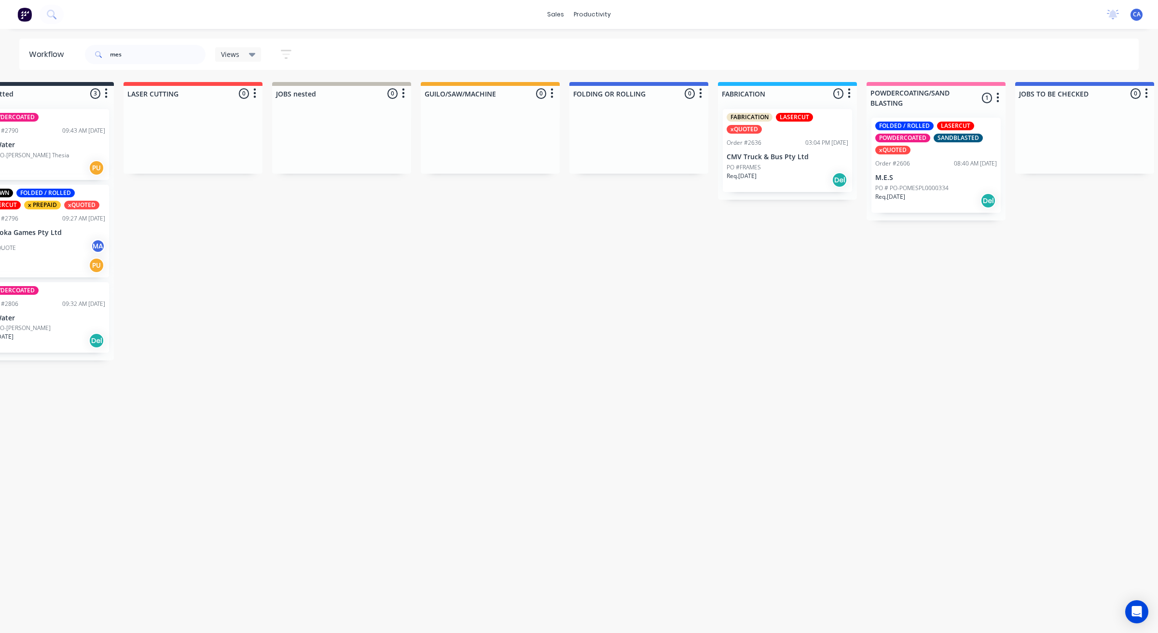
drag, startPoint x: 590, startPoint y: 277, endPoint x: 621, endPoint y: 275, distance: 31.4
click at [975, 190] on div "PO # PO-POMESPL0000334" at bounding box center [933, 188] width 122 height 9
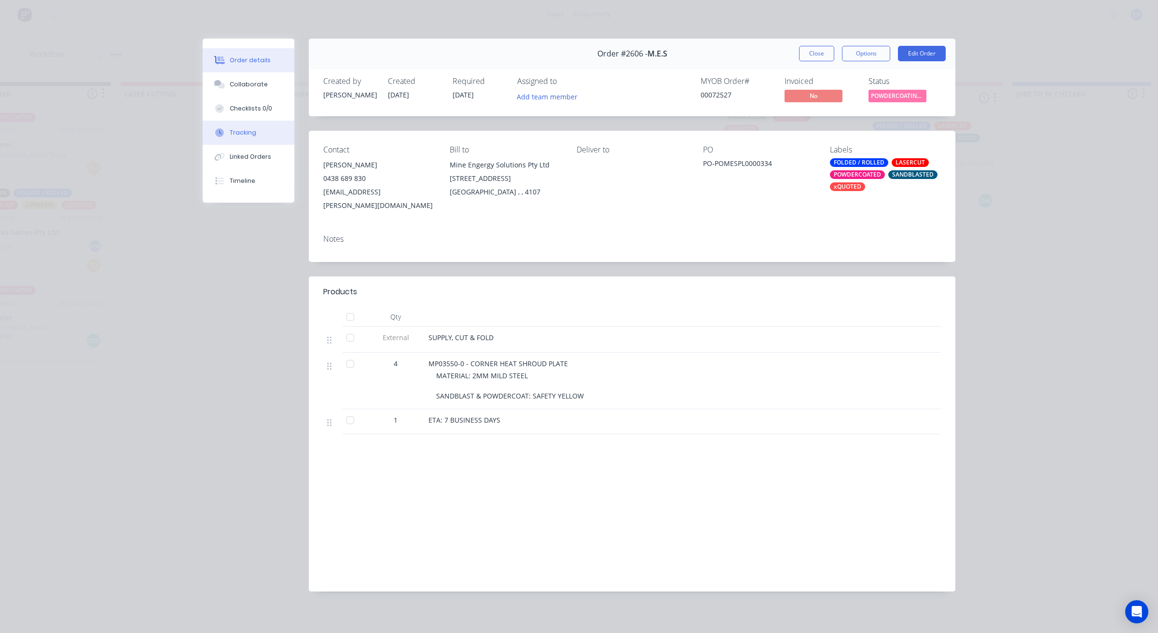
click at [245, 125] on button "Tracking" at bounding box center [249, 133] width 92 height 24
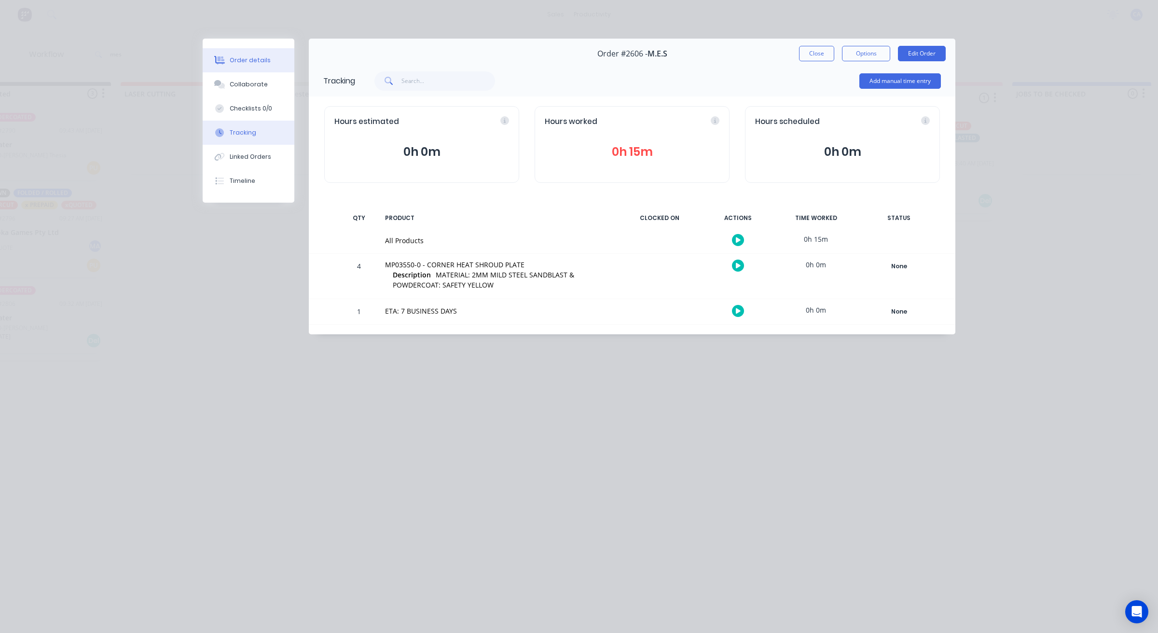
click at [245, 55] on button "Order details" at bounding box center [249, 60] width 92 height 24
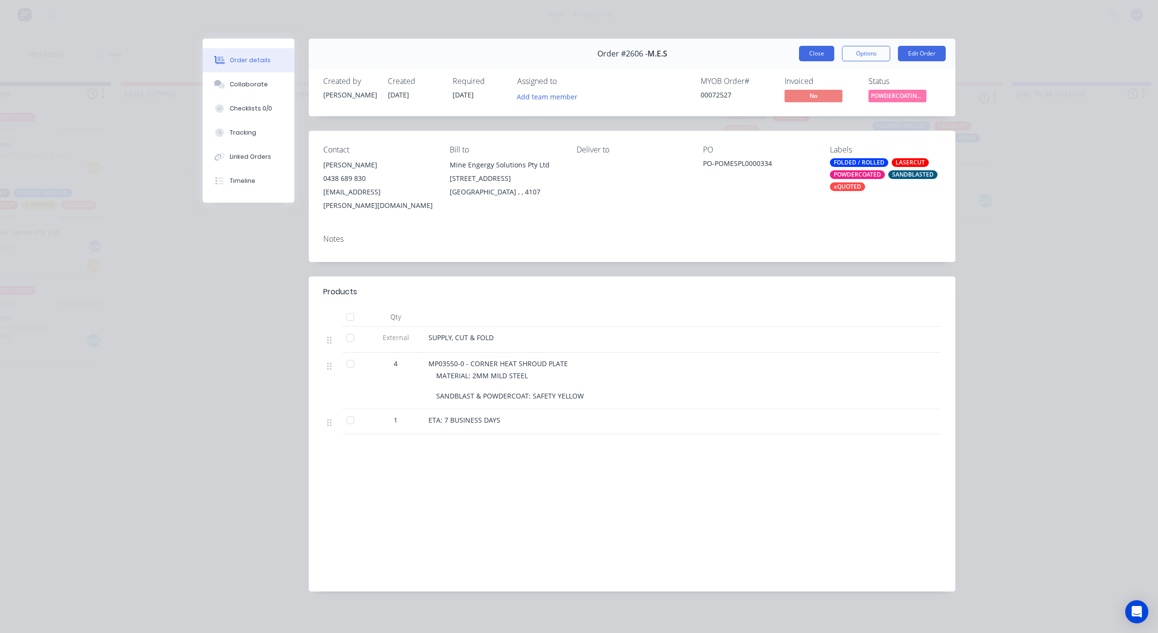
click at [808, 53] on button "Close" at bounding box center [816, 53] width 35 height 15
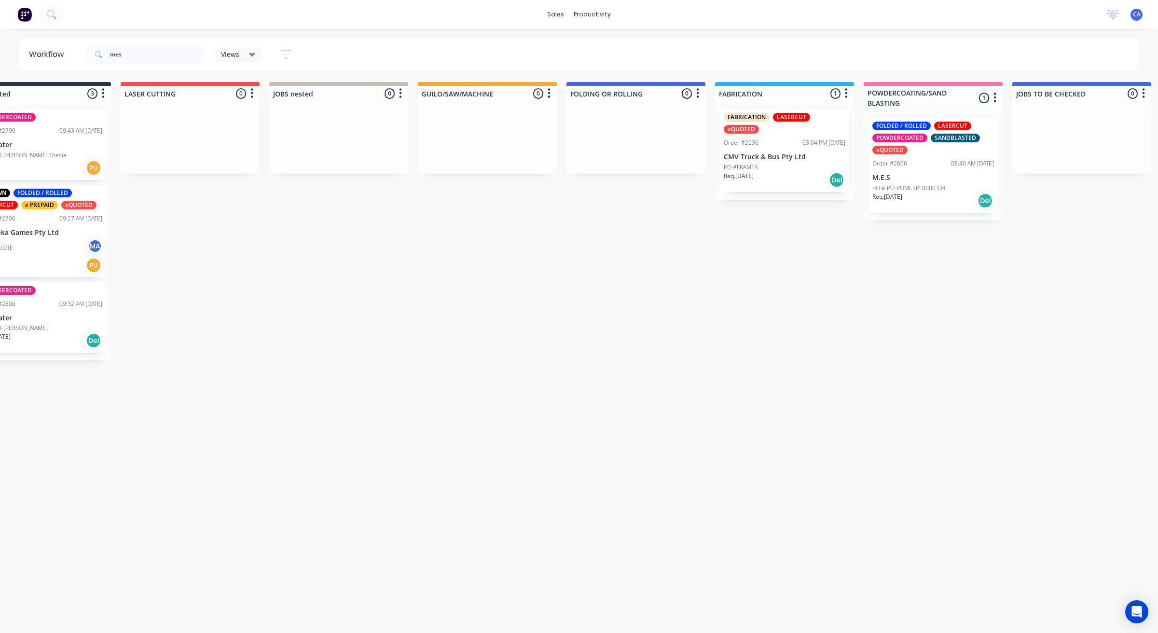
click at [512, 575] on html "sales productivity sales Sales Orders Customers Price Level Manager productivit…" at bounding box center [530, 287] width 1158 height 575
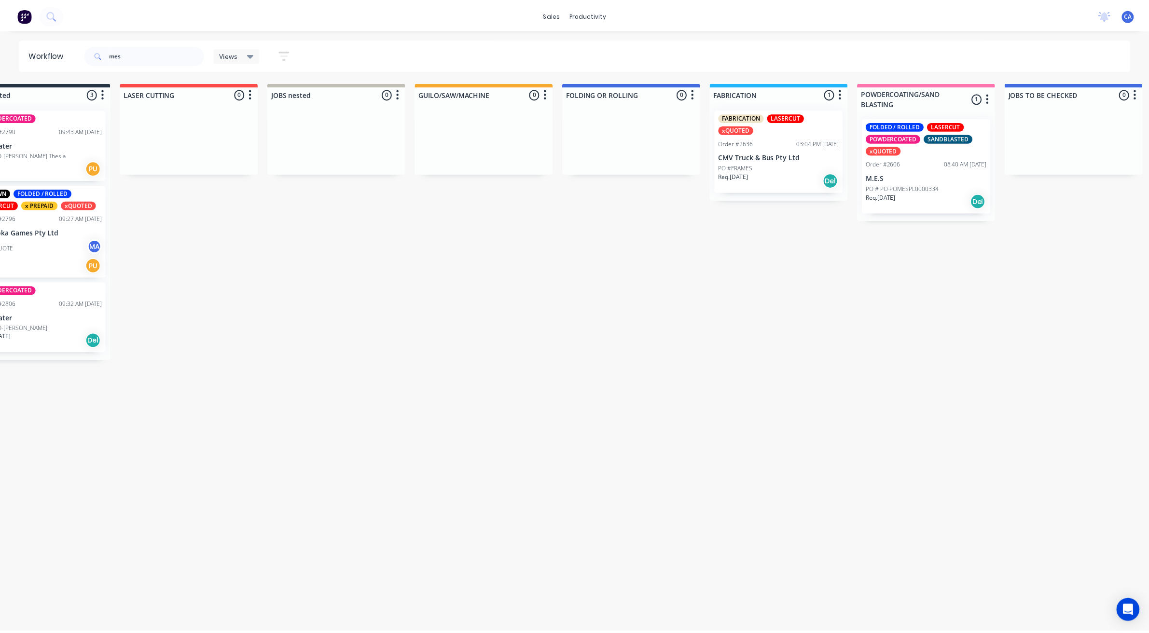
scroll to position [0, 0]
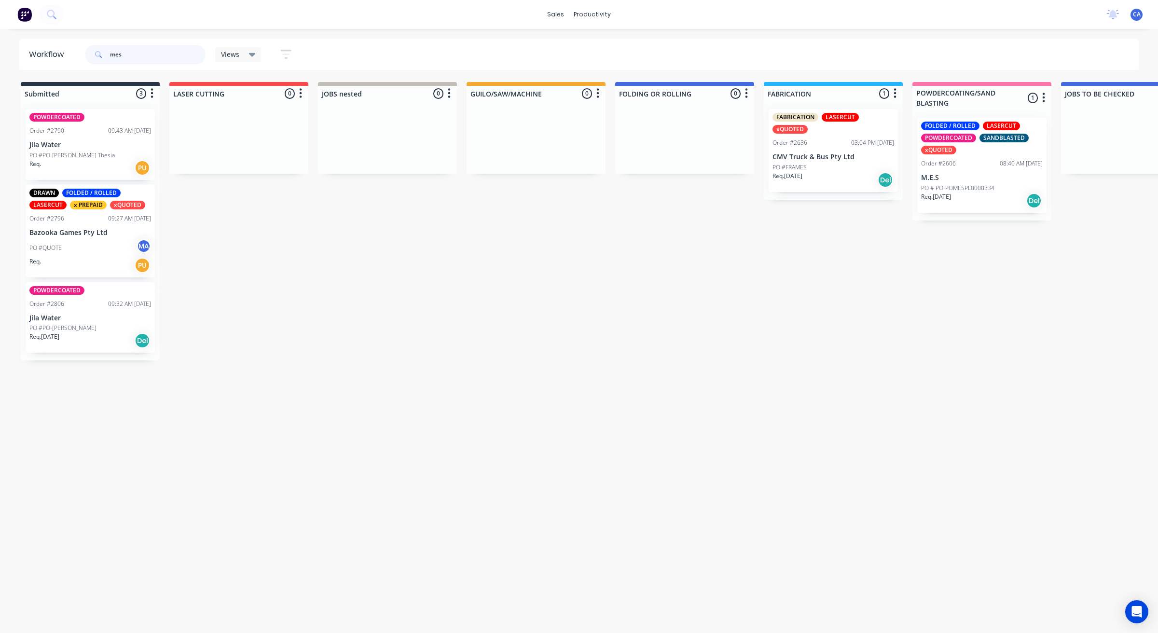
drag, startPoint x: 143, startPoint y: 60, endPoint x: 66, endPoint y: 50, distance: 77.9
click at [70, 50] on header "Workflow mes Views Save new view None (Default) edit Show/Hide statuses Show li…" at bounding box center [579, 54] width 1120 height 31
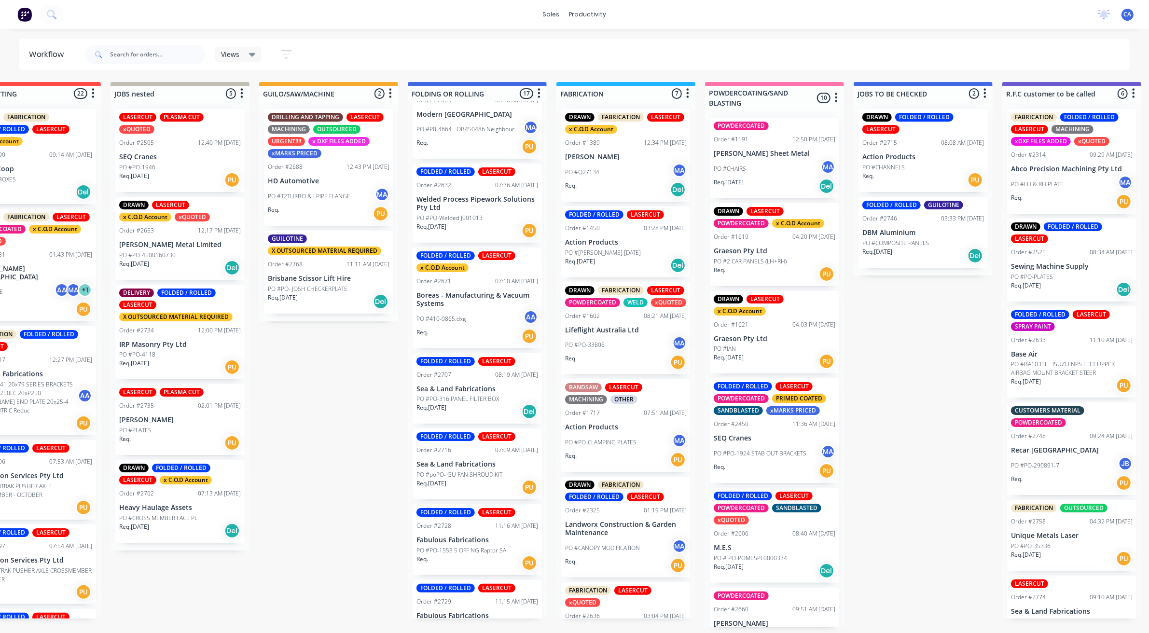
scroll to position [603, 0]
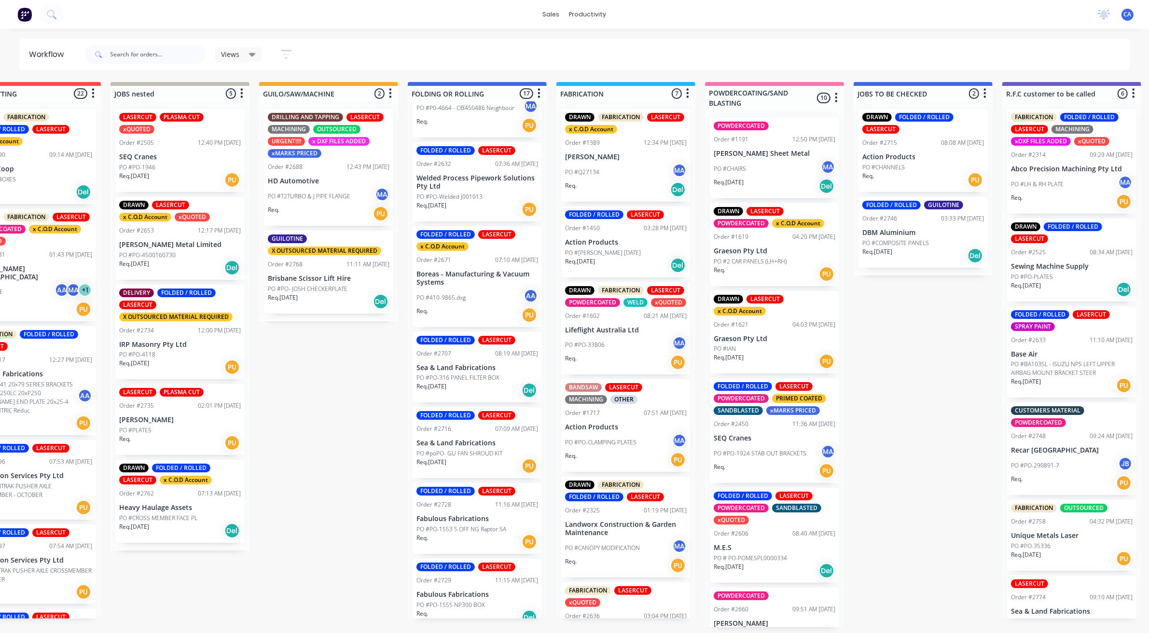
click at [474, 303] on div "PO #410-9865.dxg AA" at bounding box center [477, 298] width 122 height 18
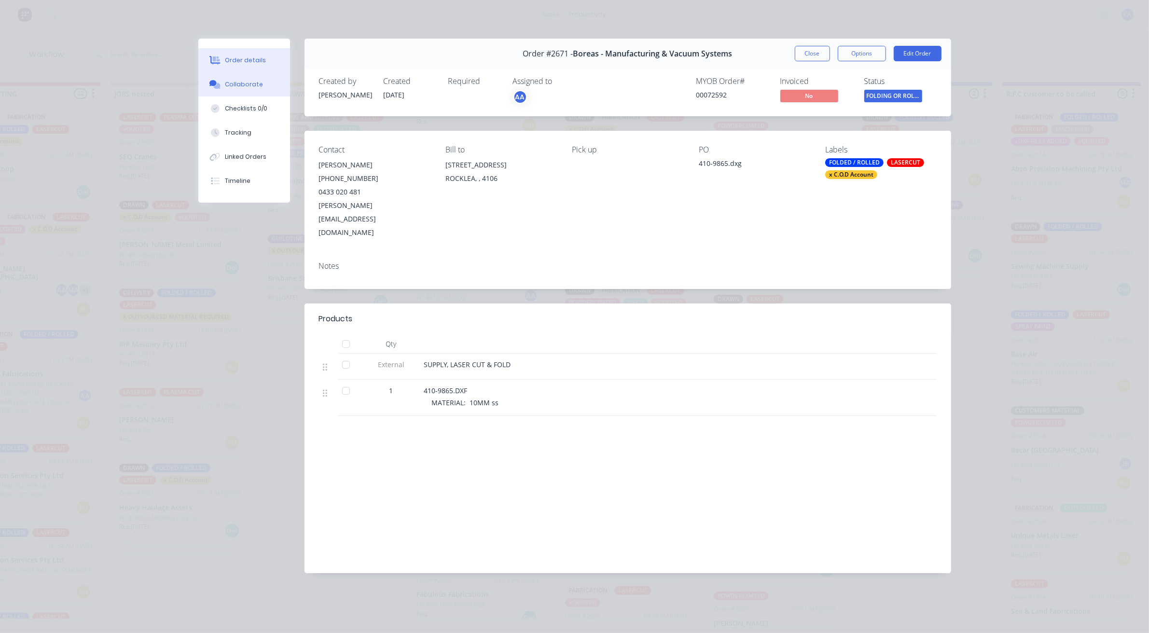
click at [264, 84] on button "Collaborate" at bounding box center [244, 84] width 92 height 24
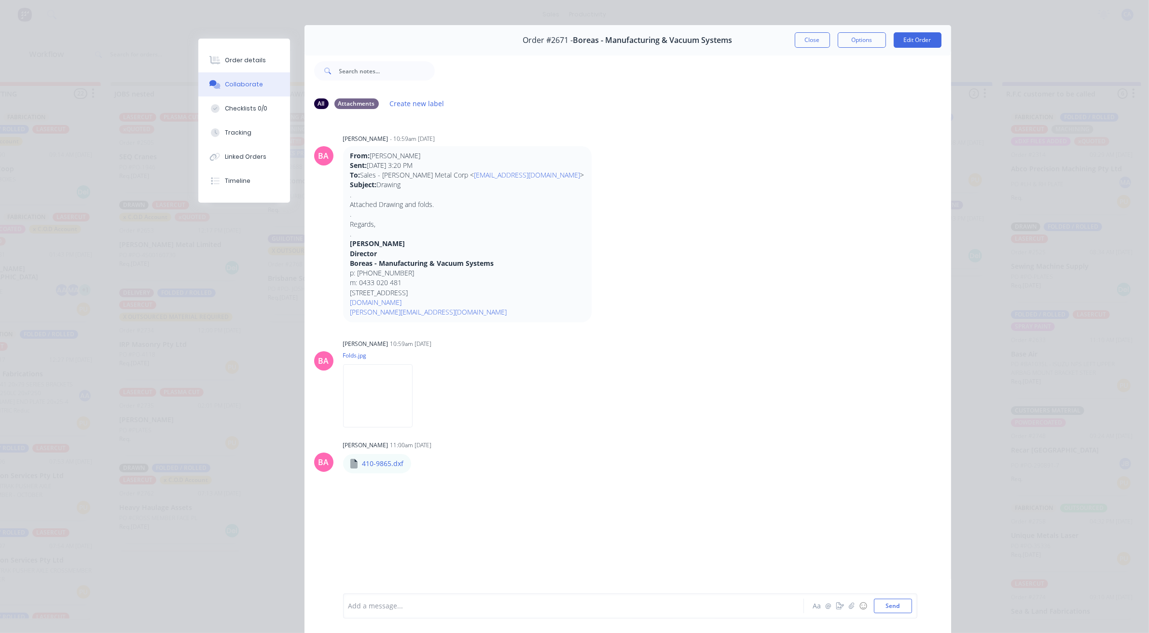
scroll to position [53, 0]
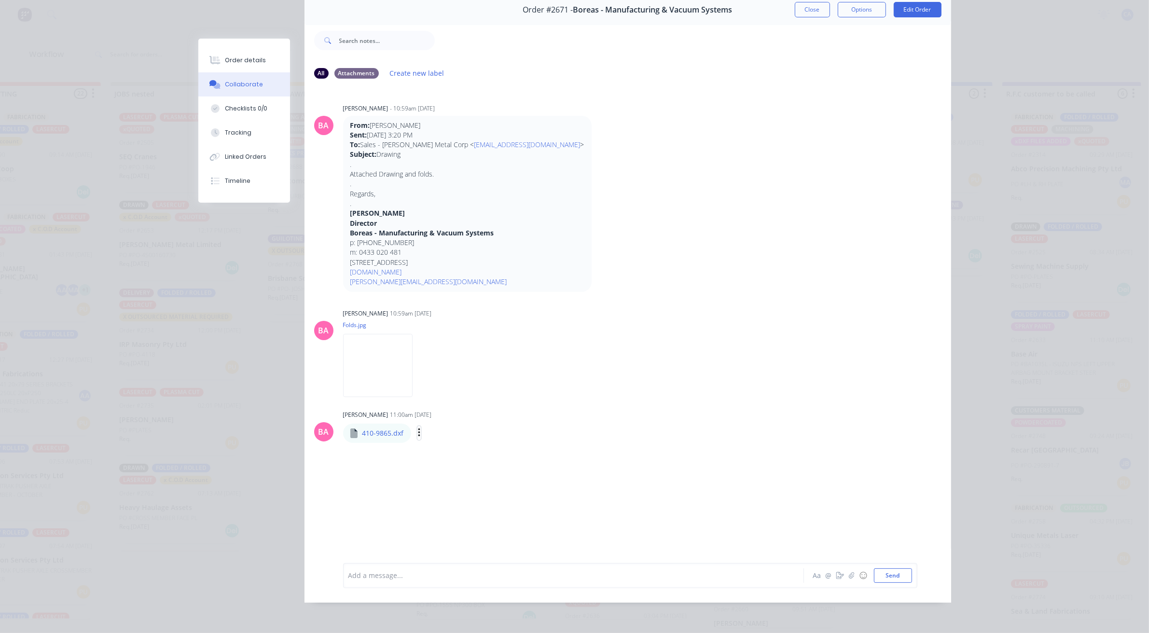
click at [418, 427] on icon "button" at bounding box center [419, 432] width 3 height 11
click at [447, 449] on button "Download" at bounding box center [482, 459] width 109 height 22
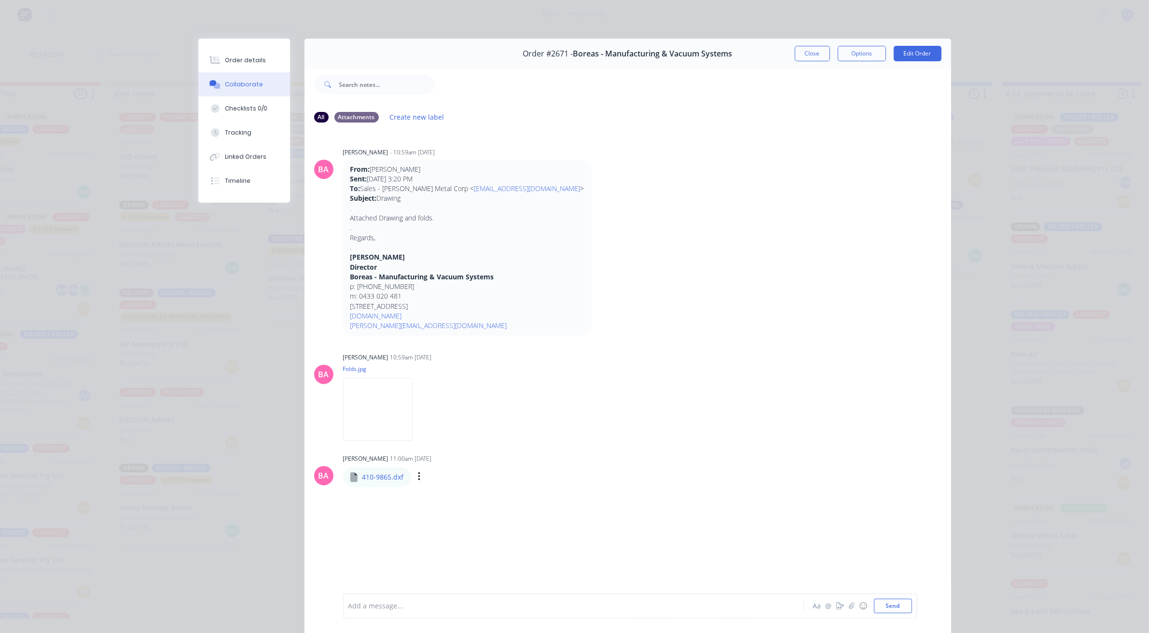
drag, startPoint x: 237, startPoint y: 127, endPoint x: 297, endPoint y: 125, distance: 59.8
click at [239, 127] on button "Tracking" at bounding box center [244, 133] width 92 height 24
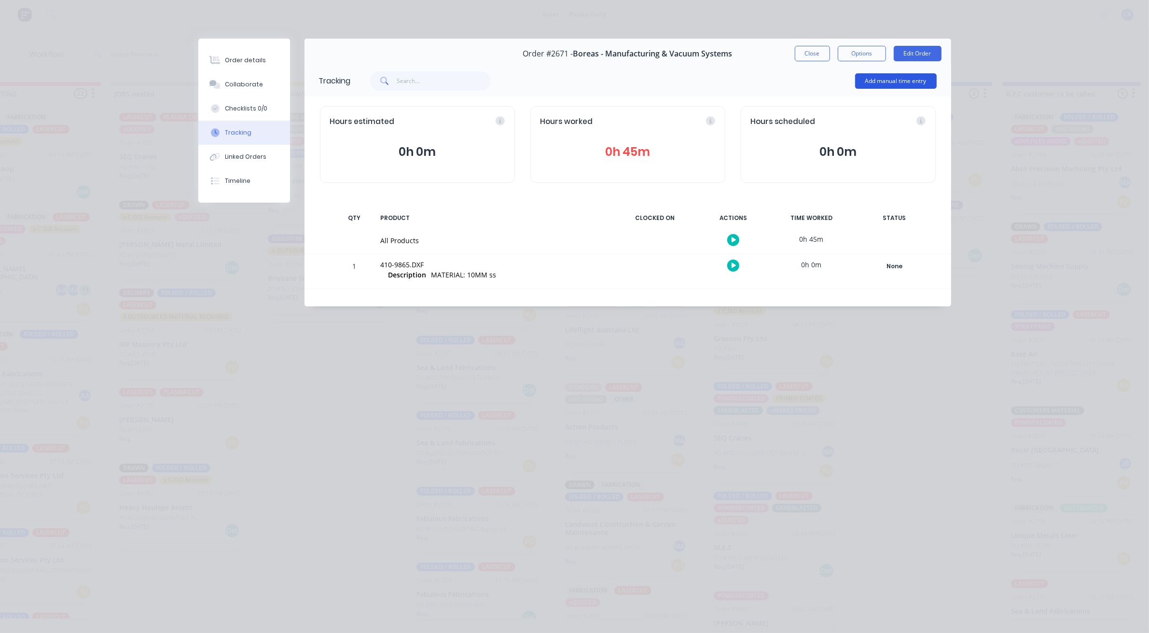
click at [891, 78] on button "Add manual time entry" at bounding box center [896, 80] width 82 height 15
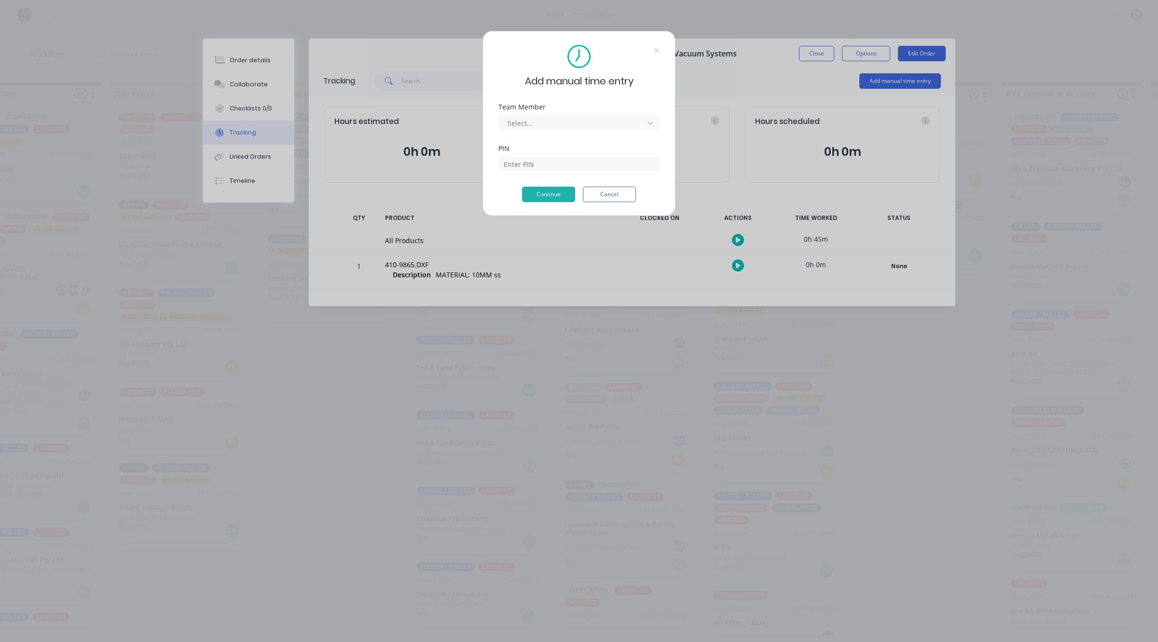
click at [737, 192] on div "Add manual time entry Team Member Select... PIN Continue Cancel" at bounding box center [579, 321] width 1158 height 642
click at [602, 194] on button "Cancel" at bounding box center [609, 194] width 53 height 15
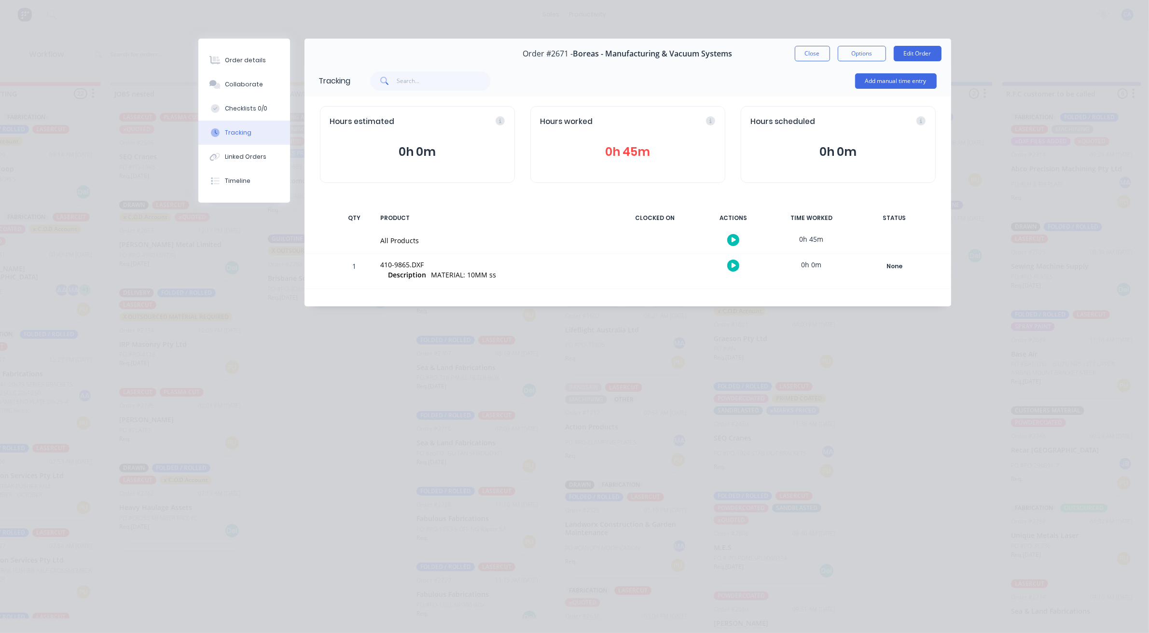
click at [633, 148] on button "0h 45m" at bounding box center [627, 152] width 175 height 18
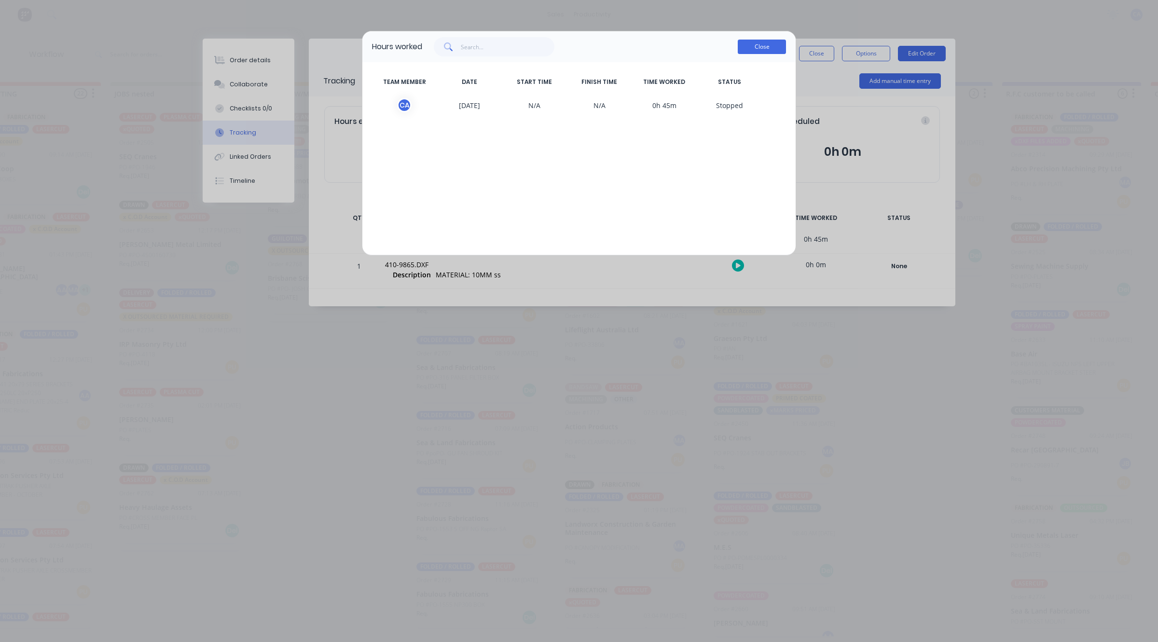
click at [738, 50] on button "Close" at bounding box center [762, 47] width 48 height 14
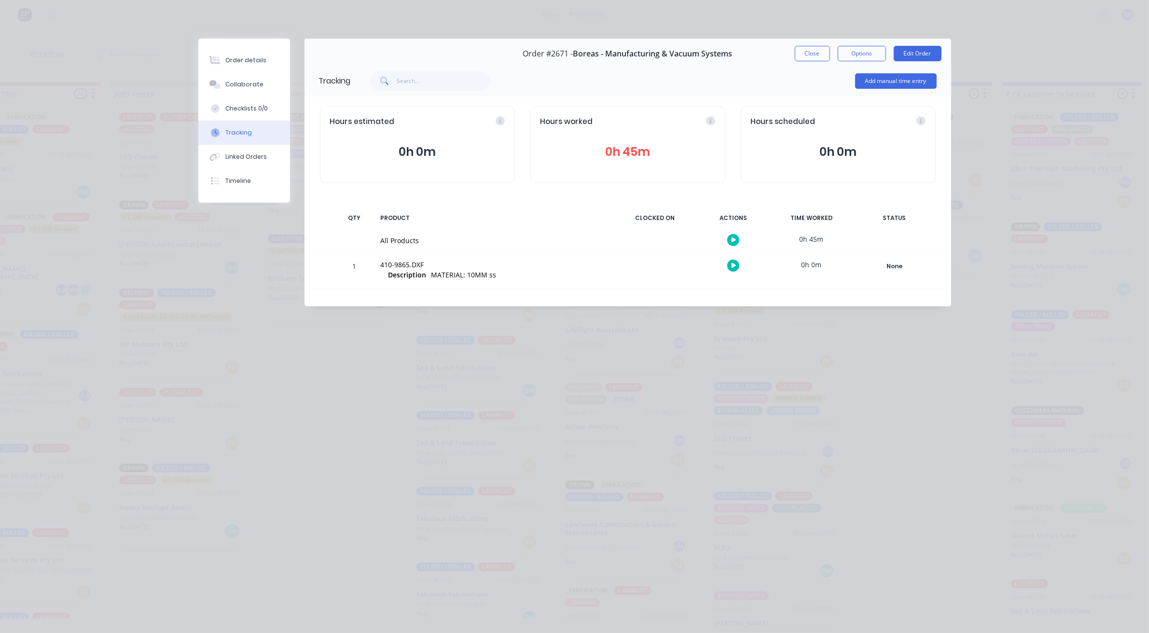
click at [646, 156] on button "0h 45m" at bounding box center [627, 152] width 175 height 18
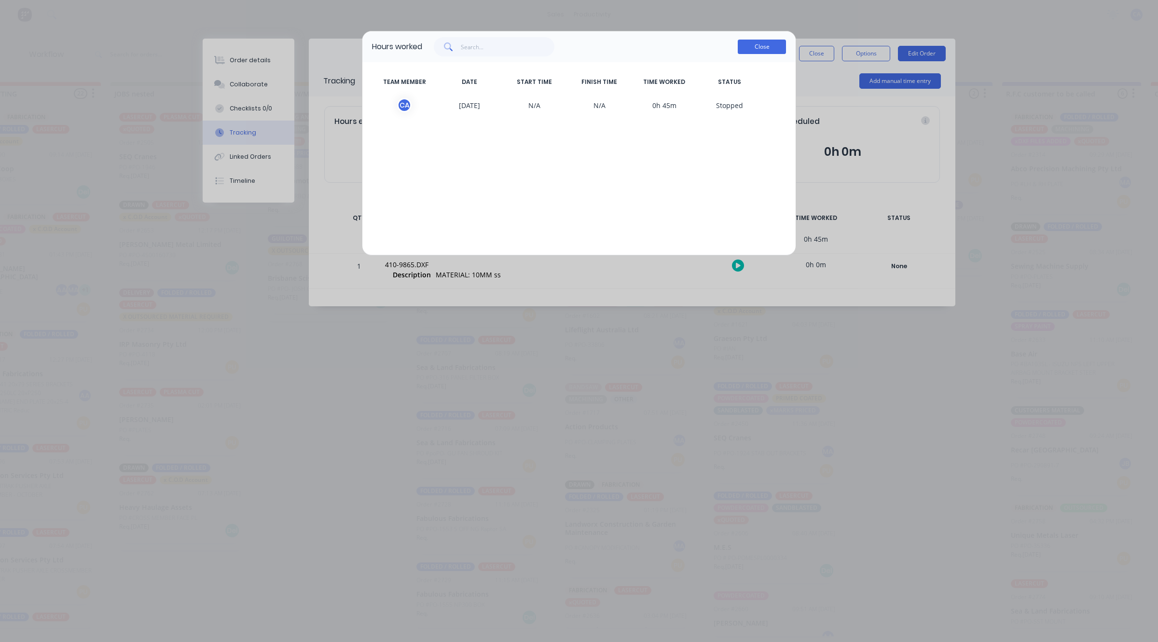
click at [754, 45] on button "Close" at bounding box center [762, 47] width 48 height 14
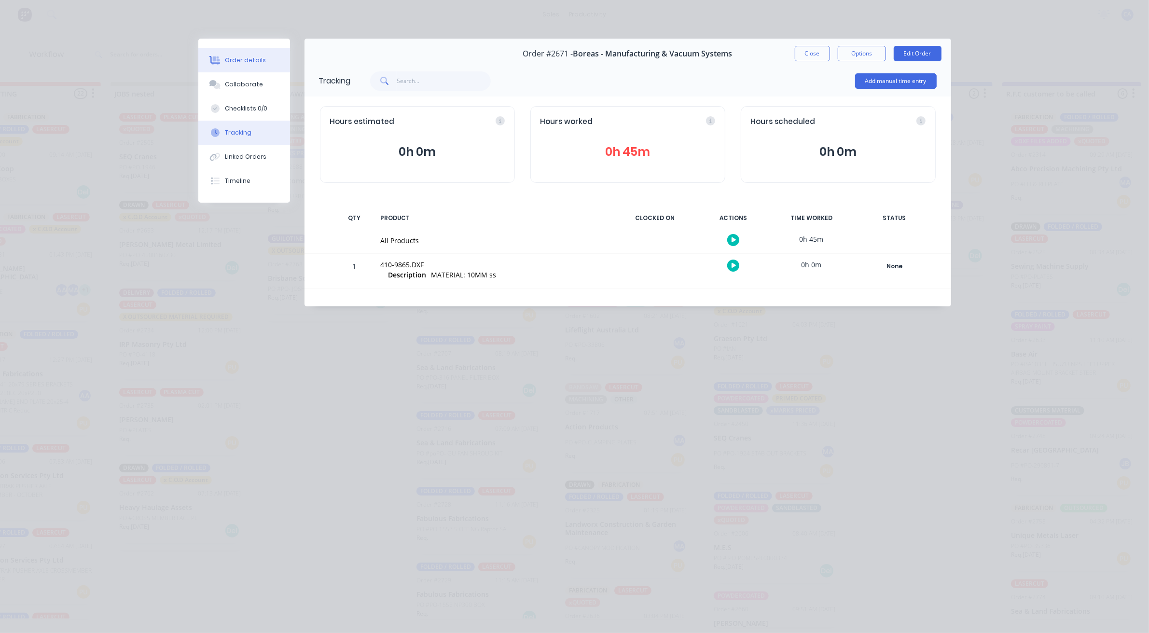
click at [242, 61] on div "Order details" at bounding box center [245, 60] width 41 height 9
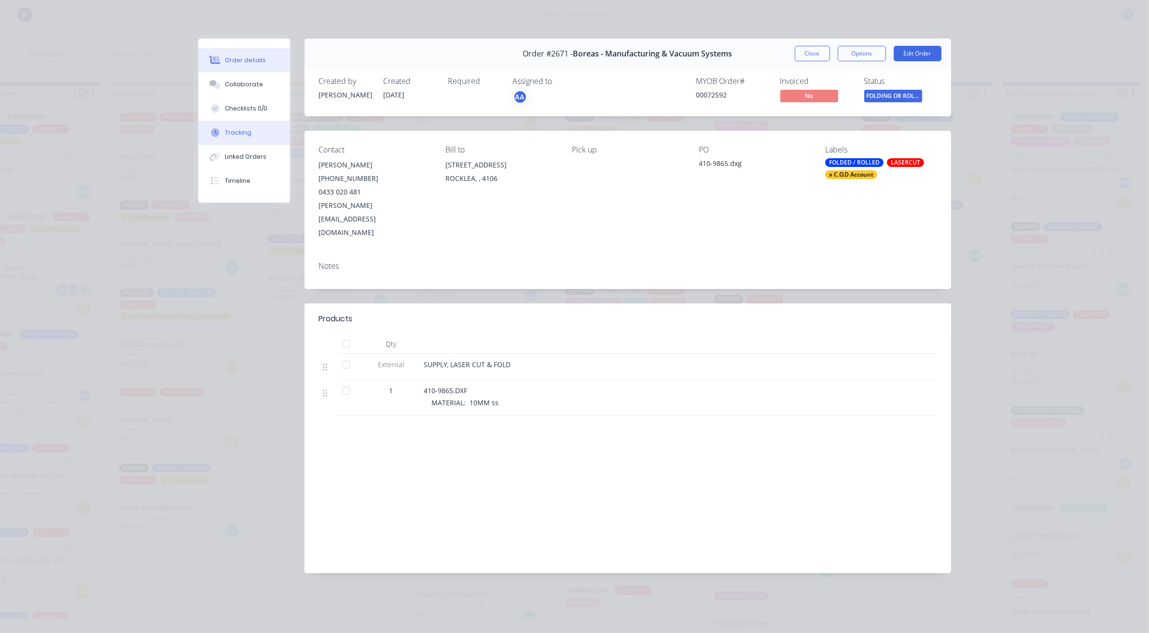
click at [245, 131] on div "Tracking" at bounding box center [238, 132] width 27 height 9
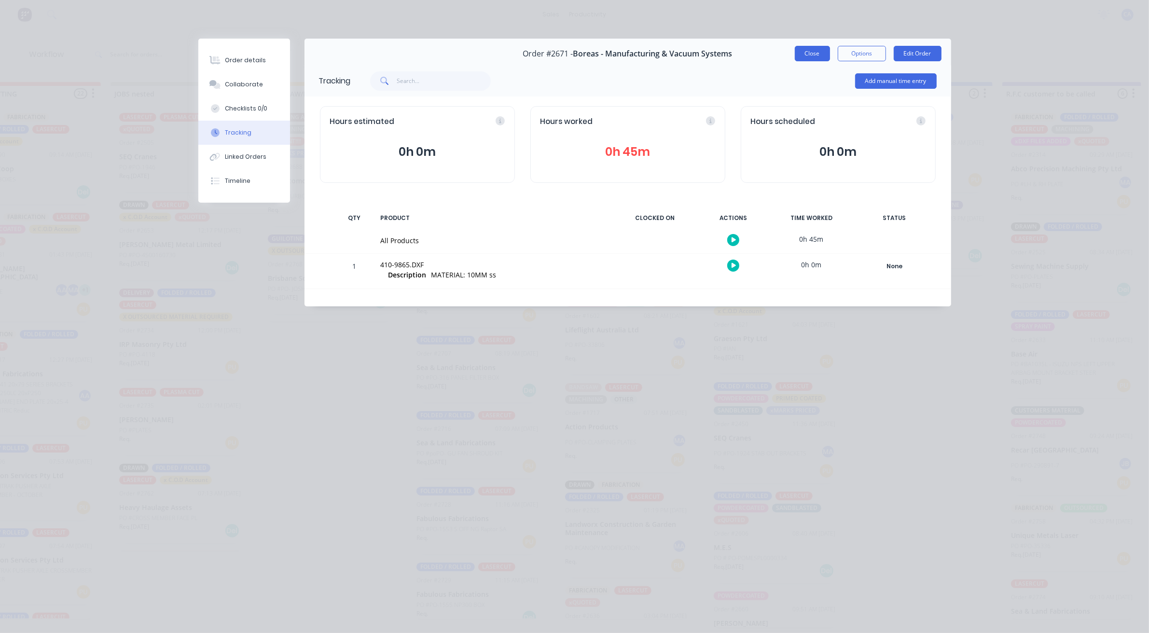
click at [807, 53] on button "Close" at bounding box center [812, 53] width 35 height 15
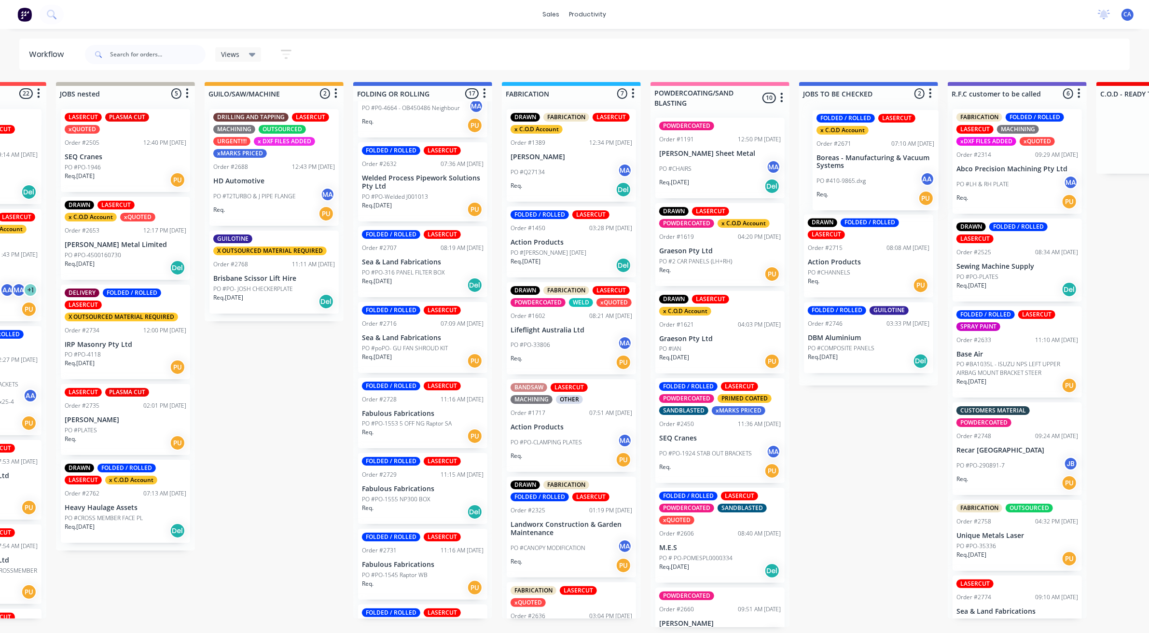
drag, startPoint x: 473, startPoint y: 287, endPoint x: 873, endPoint y: 169, distance: 417.5
click at [873, 169] on div "REDO 1 Sort By Created date Required date Order number Customer name Most recen…" at bounding box center [946, 354] width 2728 height 545
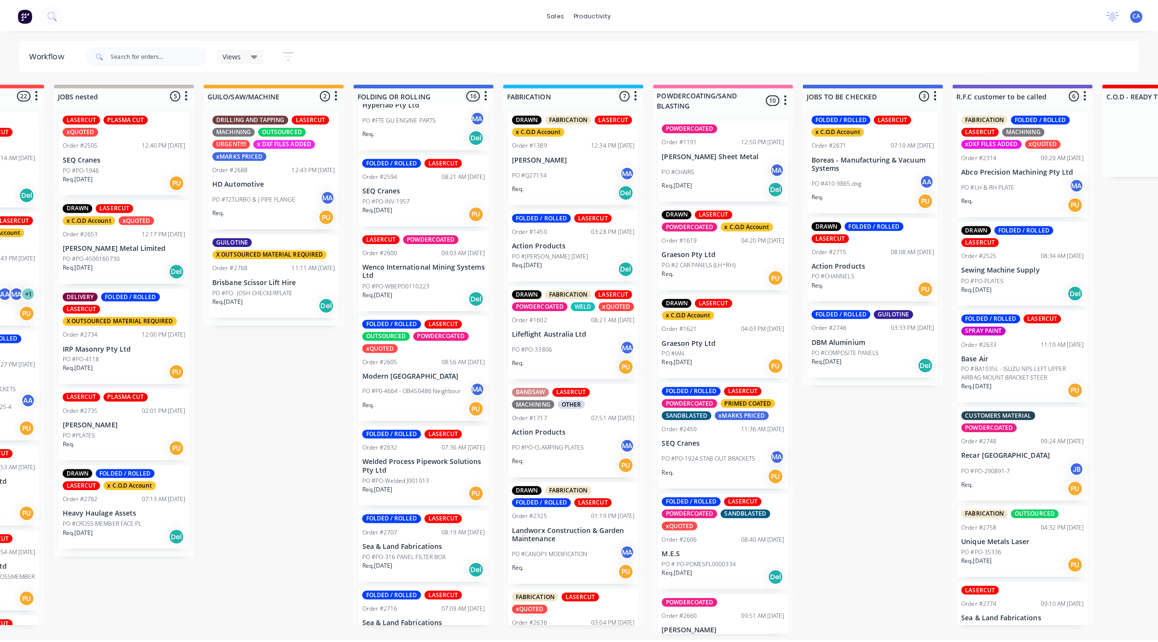
scroll to position [362, 0]
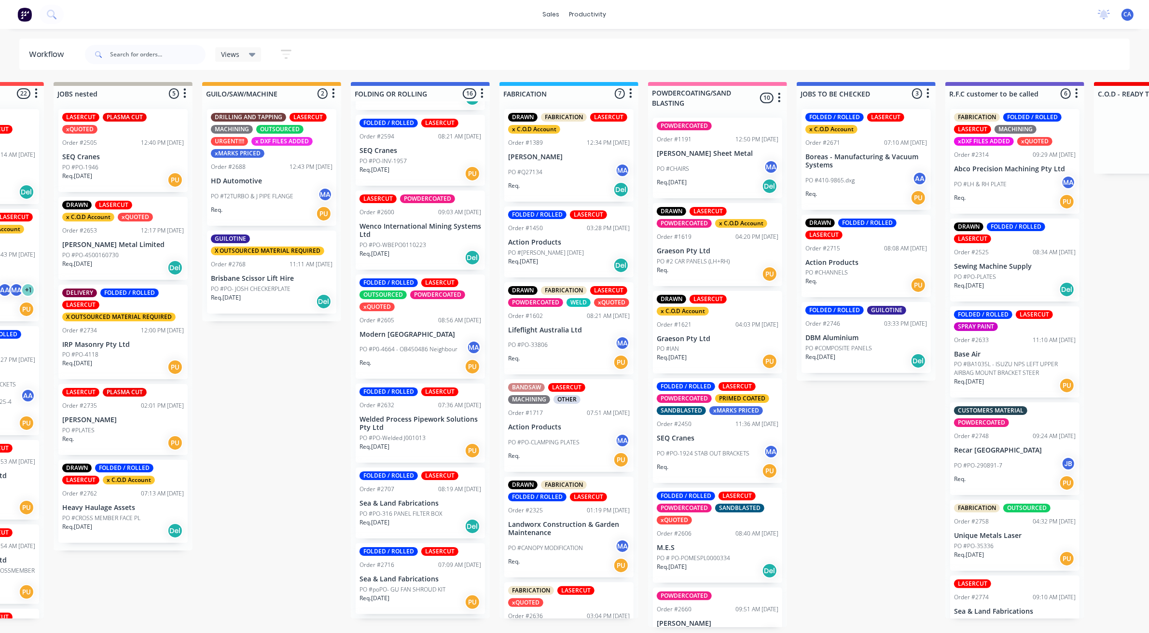
click at [407, 442] on div "Req. 15/08/25 PU" at bounding box center [420, 450] width 122 height 16
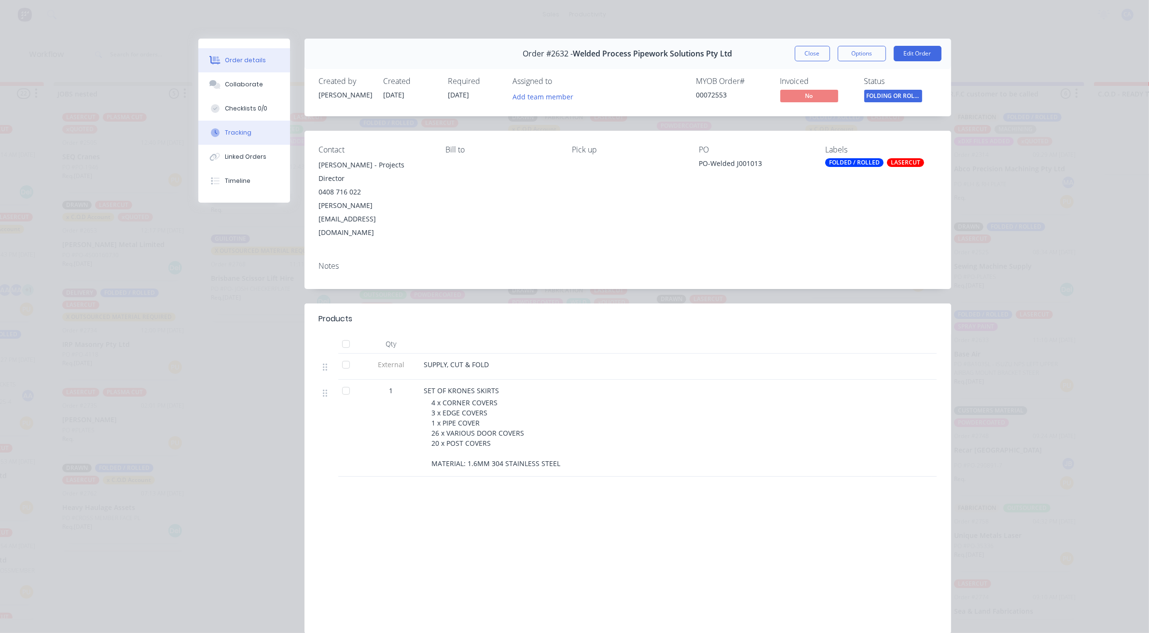
click at [259, 129] on button "Tracking" at bounding box center [244, 133] width 92 height 24
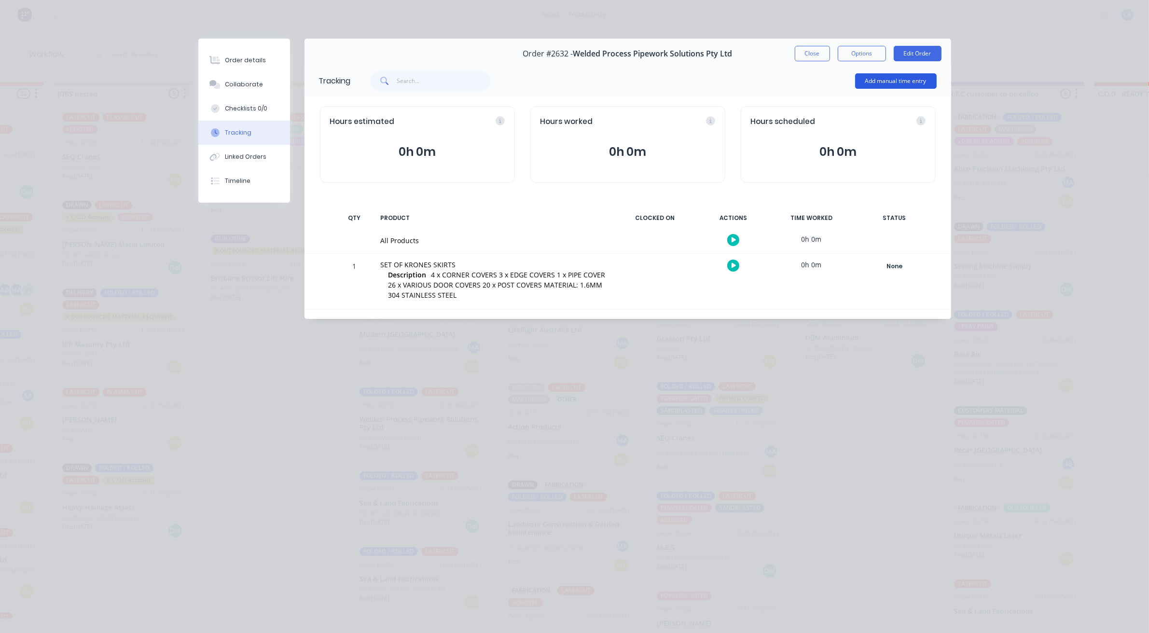
click at [877, 80] on button "Add manual time entry" at bounding box center [896, 80] width 82 height 15
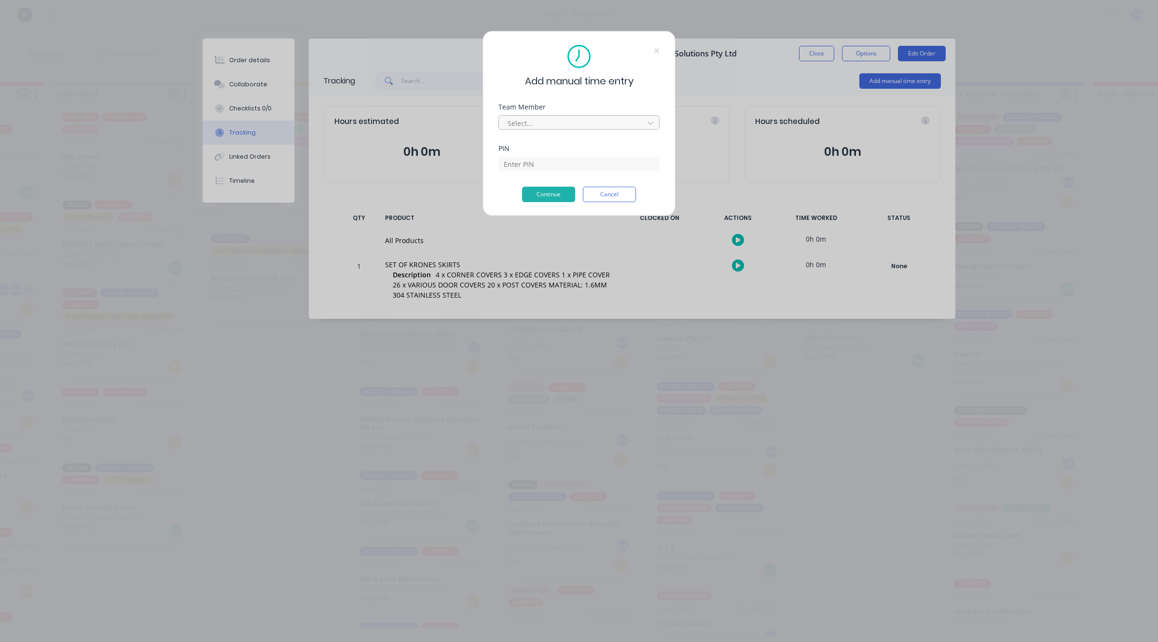
click at [563, 129] on div "Select..." at bounding box center [573, 123] width 138 height 14
click at [564, 124] on div at bounding box center [573, 123] width 132 height 12
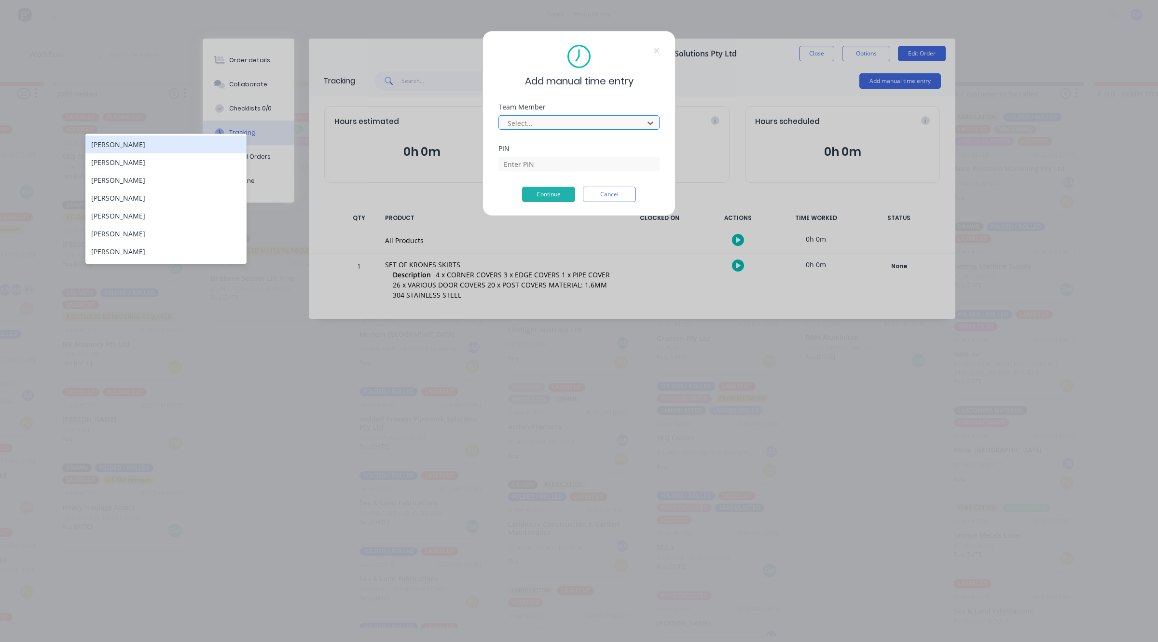
click at [515, 124] on div at bounding box center [573, 123] width 132 height 12
click at [105, 212] on div "Gerard Moller" at bounding box center [165, 216] width 161 height 18
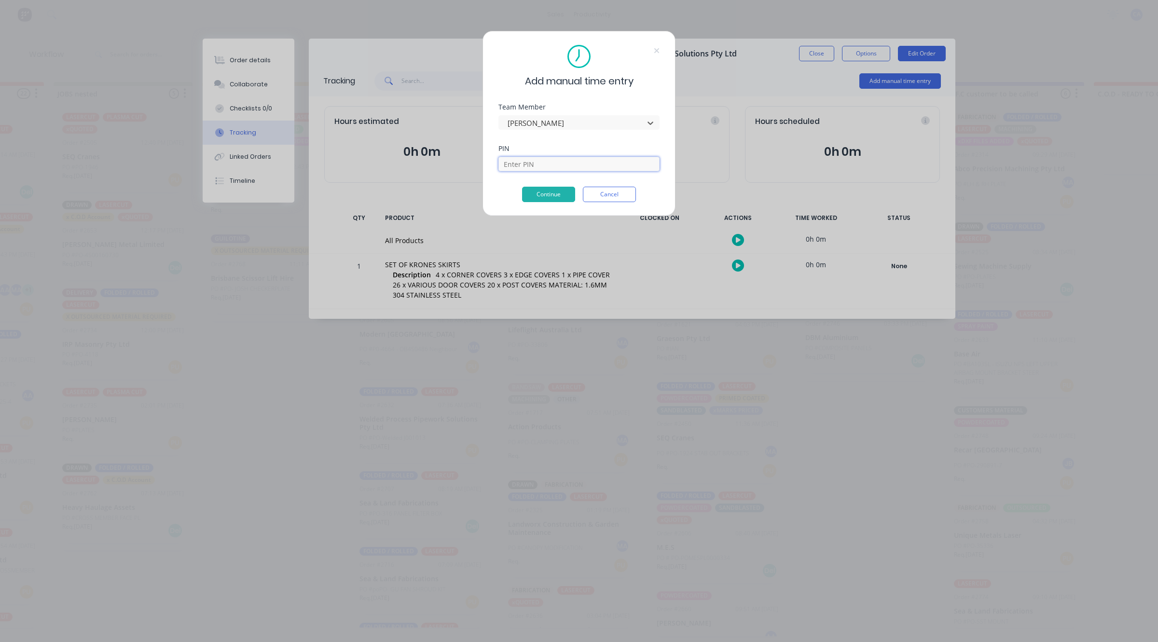
click at [534, 163] on input at bounding box center [578, 164] width 161 height 14
type input "3699"
click at [564, 195] on button "Continue" at bounding box center [548, 194] width 53 height 15
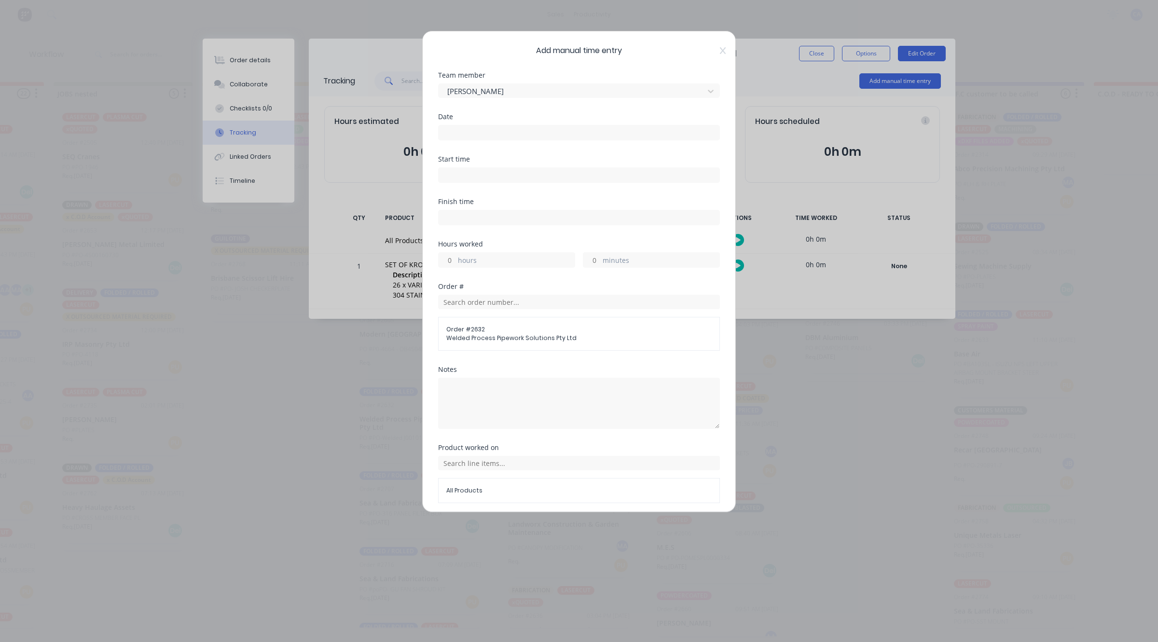
click at [476, 120] on div "Date" at bounding box center [579, 116] width 282 height 7
click at [476, 125] on label at bounding box center [579, 132] width 282 height 15
click at [476, 125] on input at bounding box center [579, 132] width 281 height 14
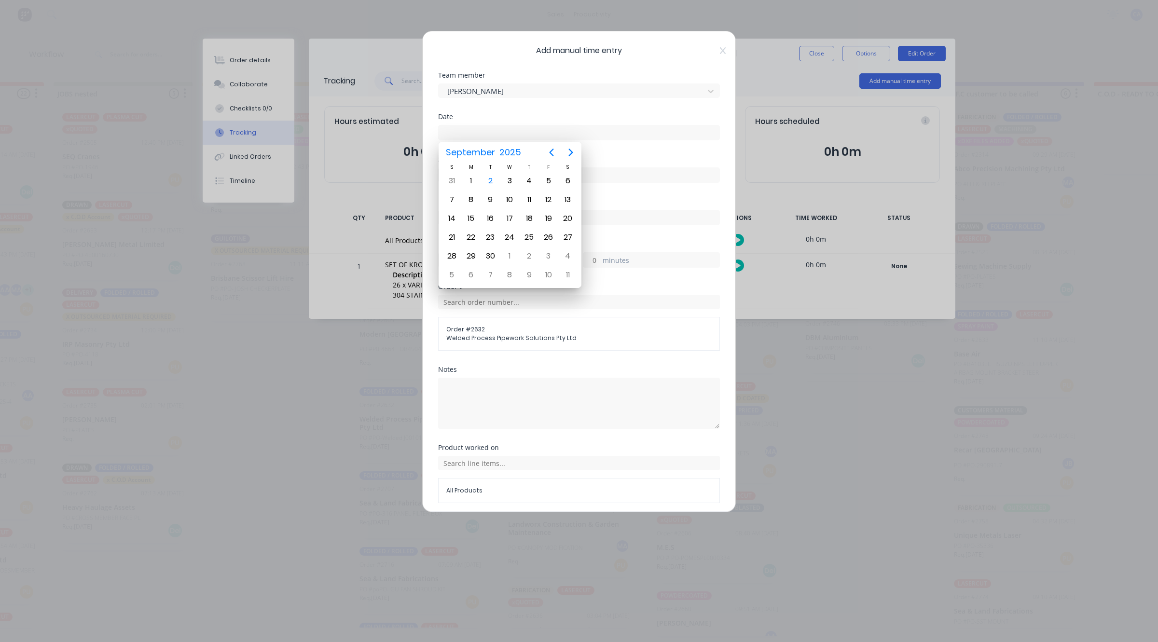
click at [477, 126] on label at bounding box center [579, 132] width 282 height 15
click at [477, 126] on input at bounding box center [579, 132] width 281 height 14
click at [483, 177] on div "2" at bounding box center [490, 181] width 19 height 18
type input "02/09/2025"
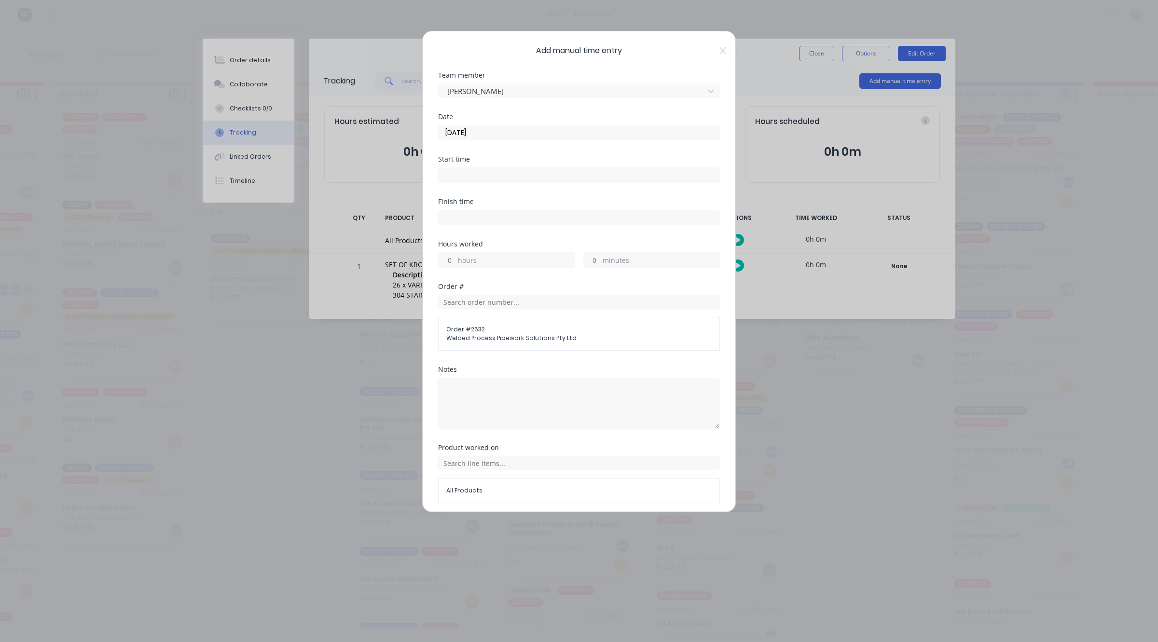
click at [447, 261] on input "hours" at bounding box center [447, 260] width 17 height 14
type input "1"
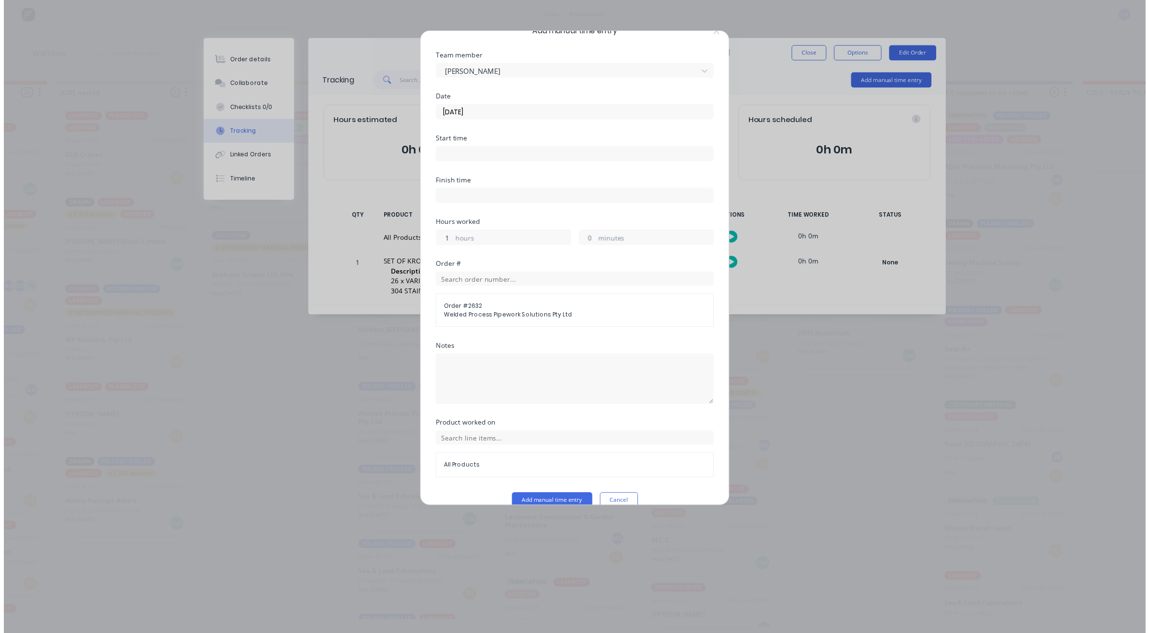
scroll to position [37, 0]
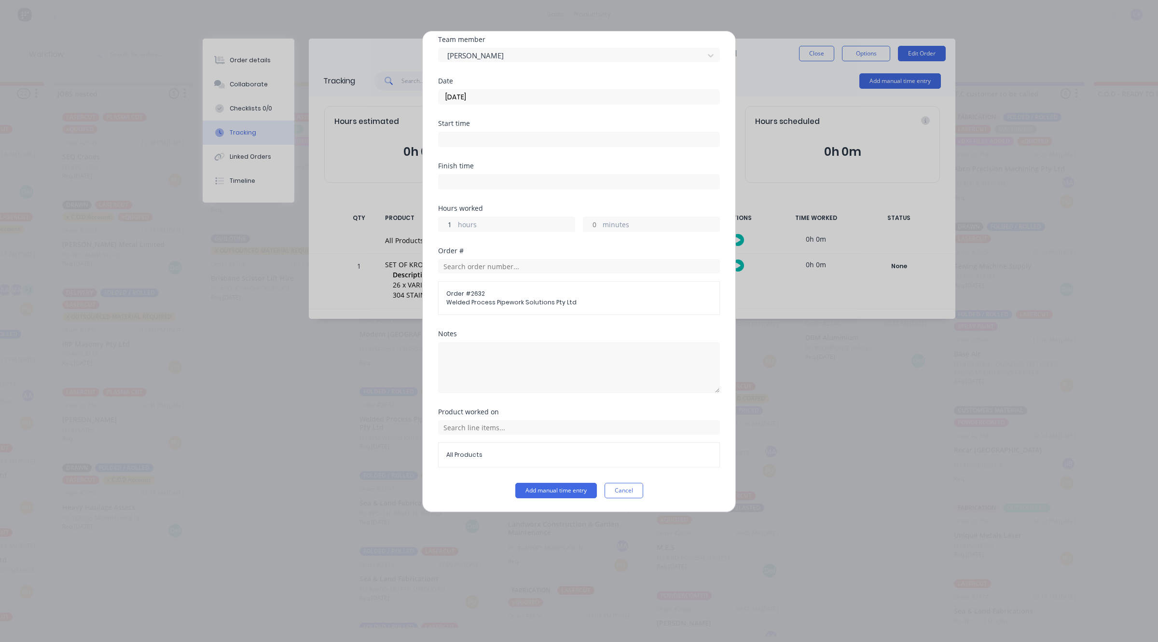
drag, startPoint x: 442, startPoint y: 225, endPoint x: 384, endPoint y: 235, distance: 58.7
click at [392, 235] on div "Add manual time entry Team member Gerard Moller Date 02/09/2025 Start time Fini…" at bounding box center [579, 321] width 1158 height 642
click at [592, 215] on div "hours minutes" at bounding box center [579, 223] width 282 height 18
click at [597, 227] on div "minutes" at bounding box center [651, 224] width 137 height 15
click at [596, 226] on div "minutes" at bounding box center [651, 224] width 137 height 15
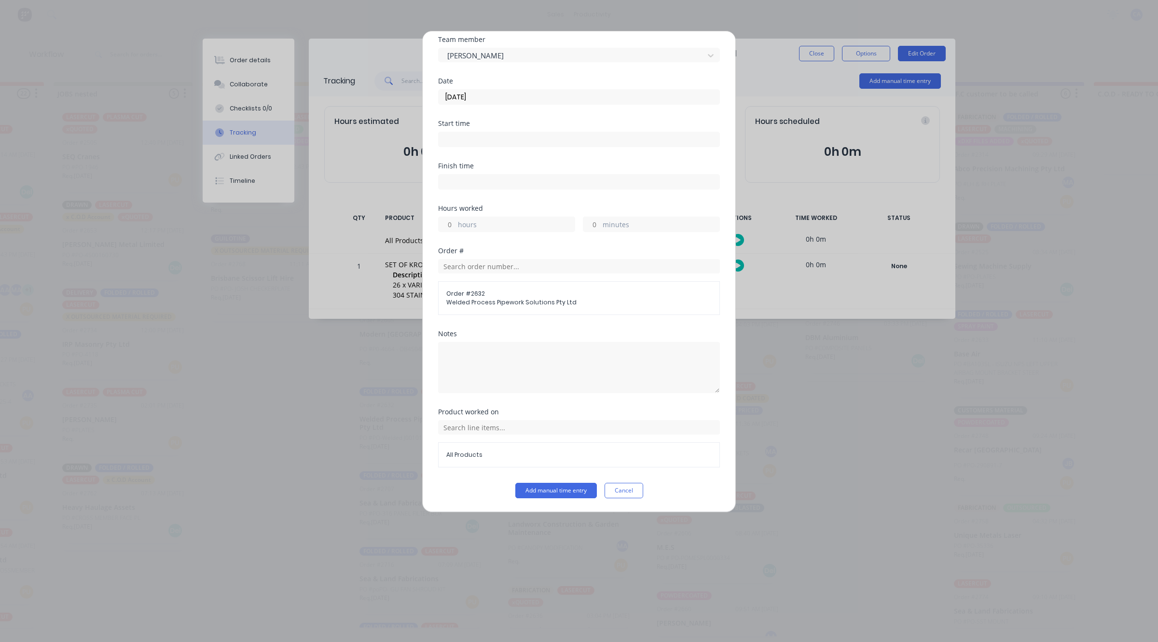
click at [589, 222] on input "minutes" at bounding box center [591, 224] width 17 height 14
type input "45"
click at [546, 493] on button "Add manual time entry" at bounding box center [556, 490] width 82 height 15
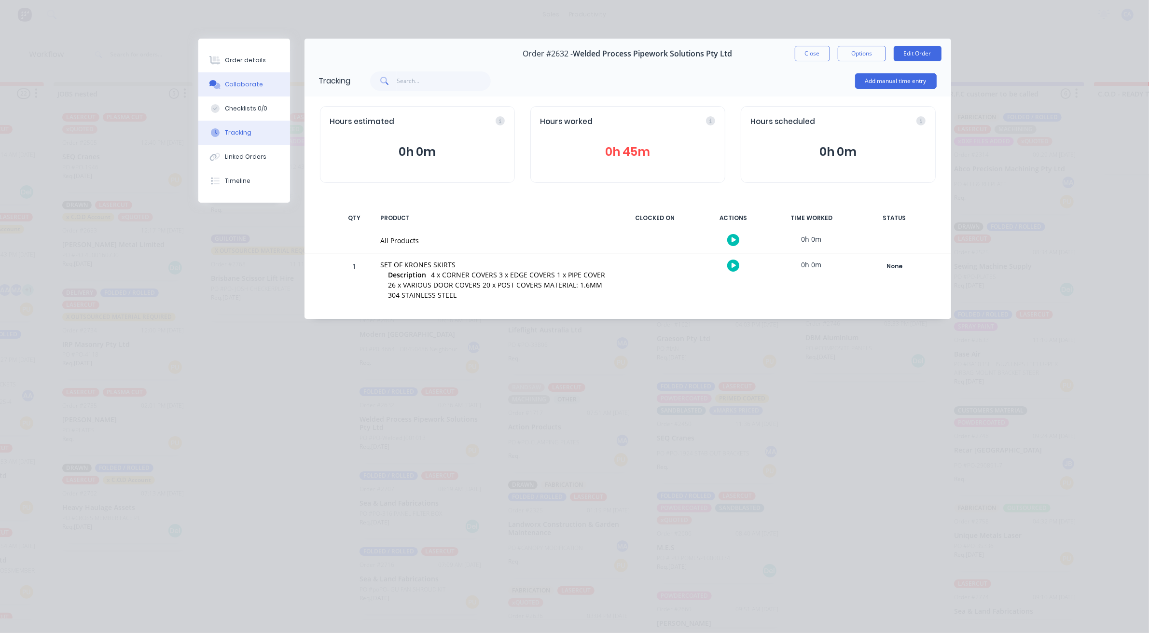
click at [228, 86] on div "Collaborate" at bounding box center [244, 84] width 38 height 9
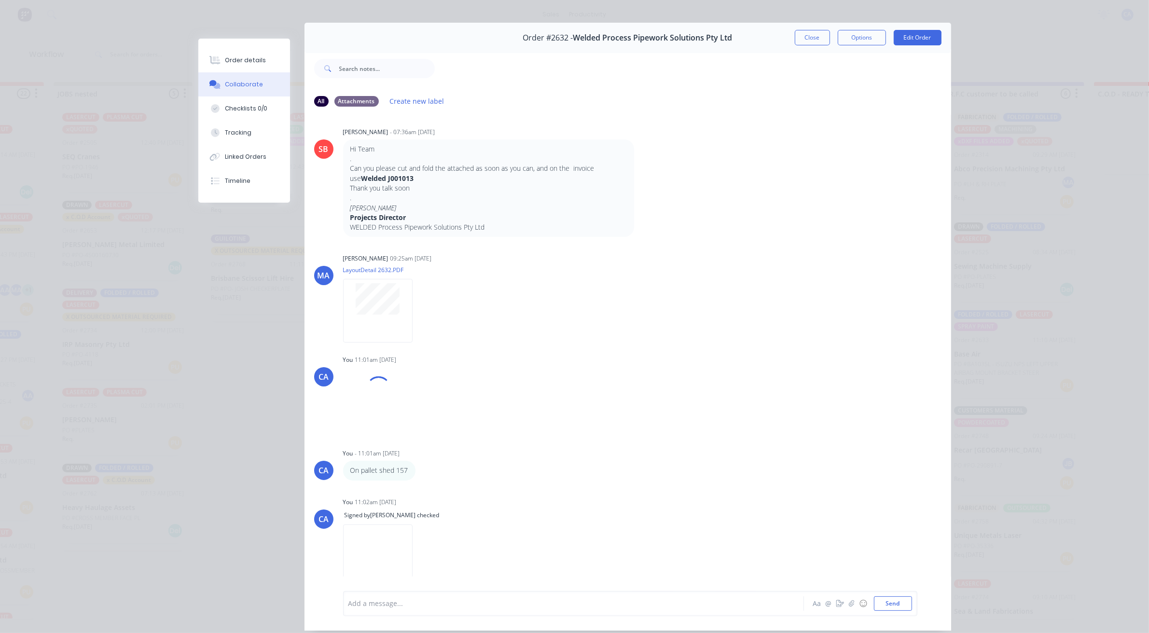
scroll to position [0, 0]
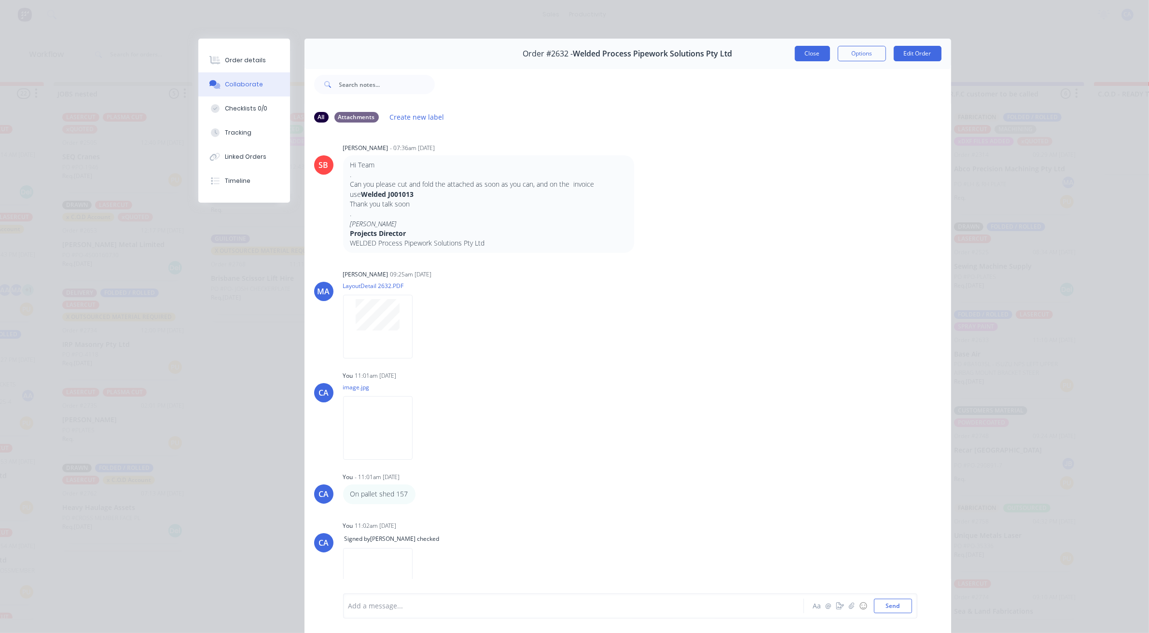
click at [806, 55] on button "Close" at bounding box center [812, 53] width 35 height 15
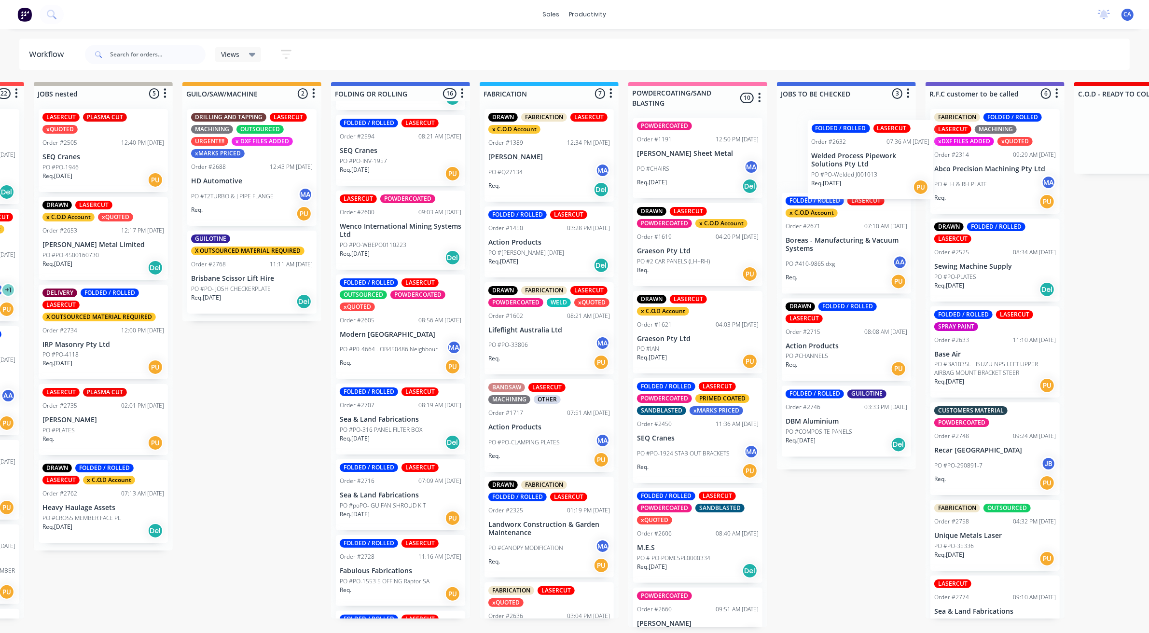
scroll to position [0, 435]
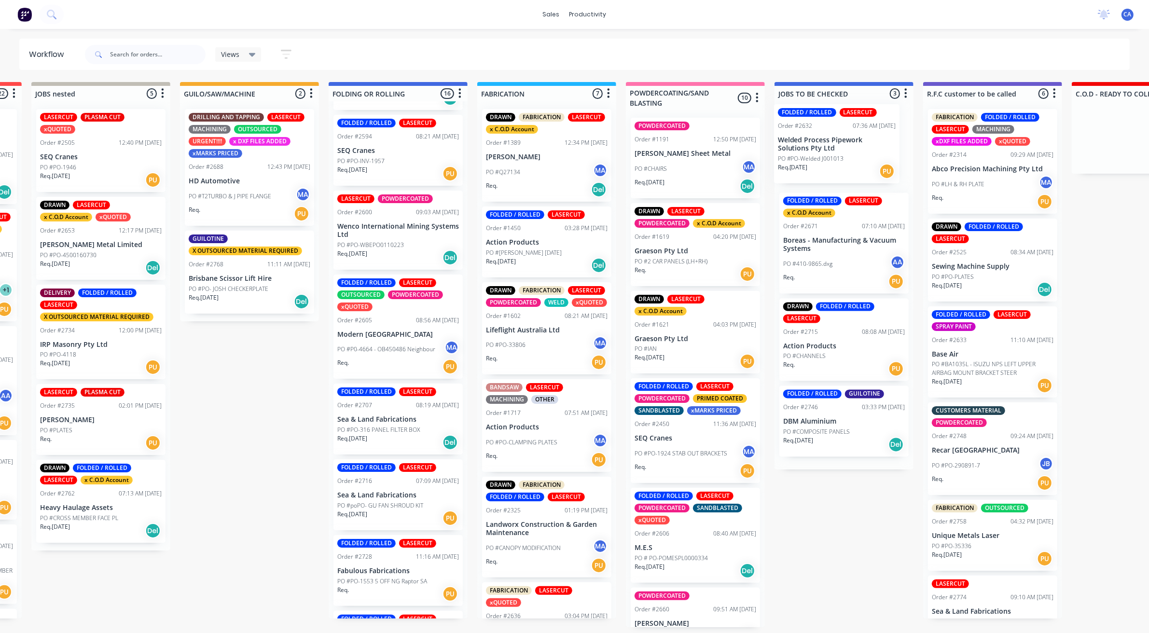
drag, startPoint x: 387, startPoint y: 425, endPoint x: 812, endPoint y: 145, distance: 508.8
click at [812, 145] on div "REDO 1 Sort By Created date Required date Order number Customer name Most recen…" at bounding box center [922, 354] width 2728 height 545
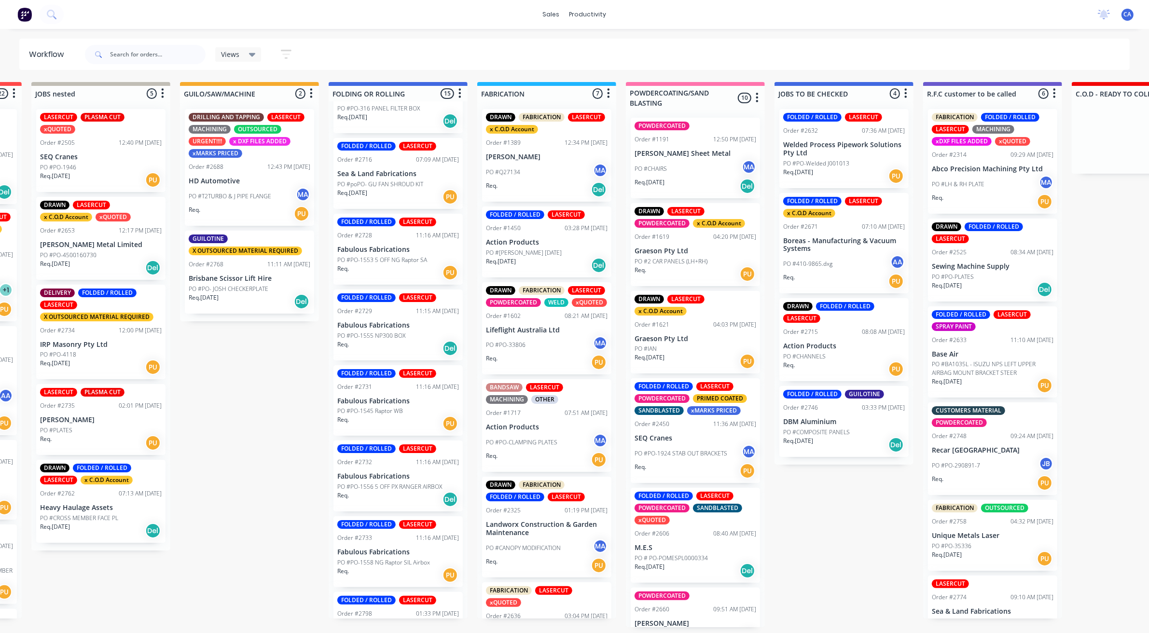
scroll to position [725, 0]
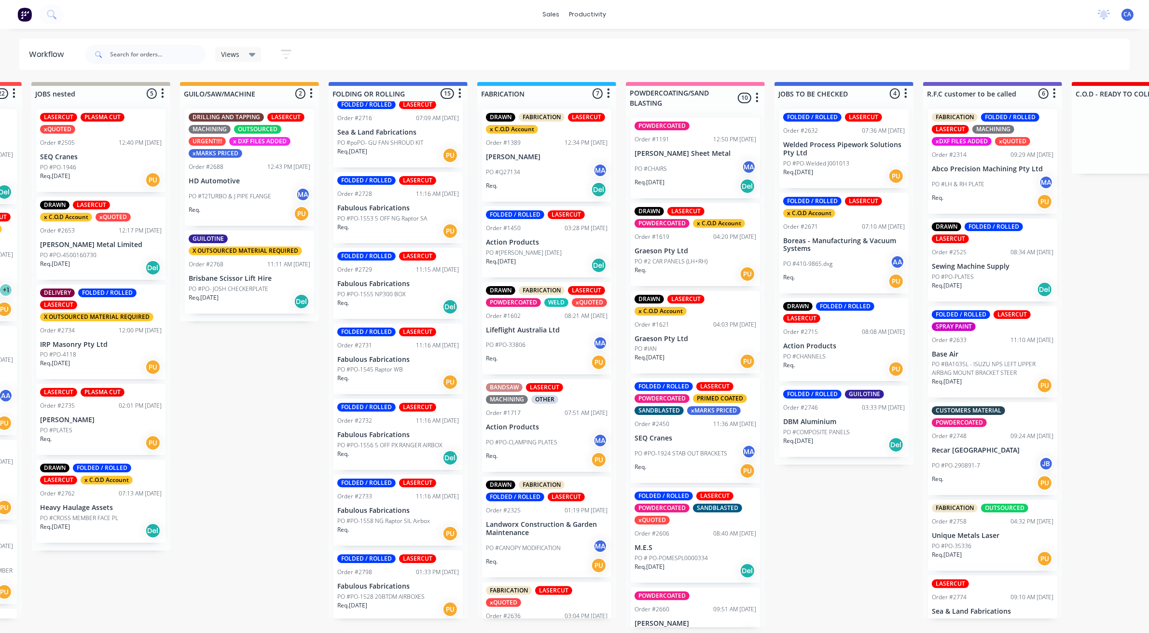
click at [399, 590] on div "FOLDED / ROLLED LASERCUT Order #2798 01:33 PM 01/09/25 Fabulous Fabrications PO…" at bounding box center [397, 585] width 129 height 71
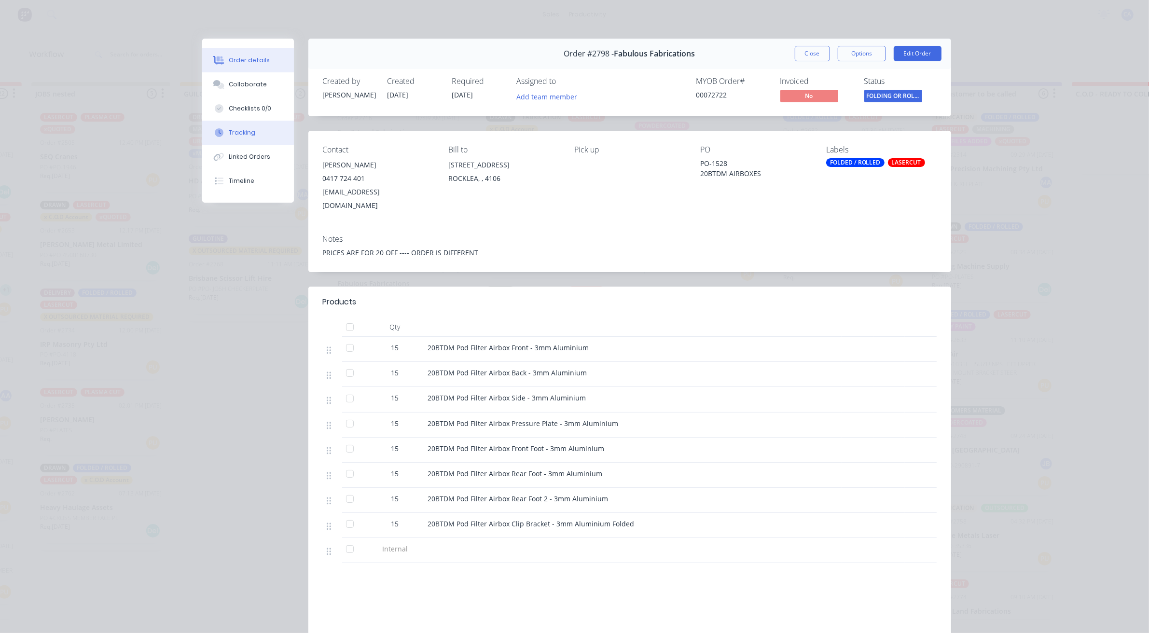
click at [248, 131] on div "Tracking" at bounding box center [242, 132] width 27 height 9
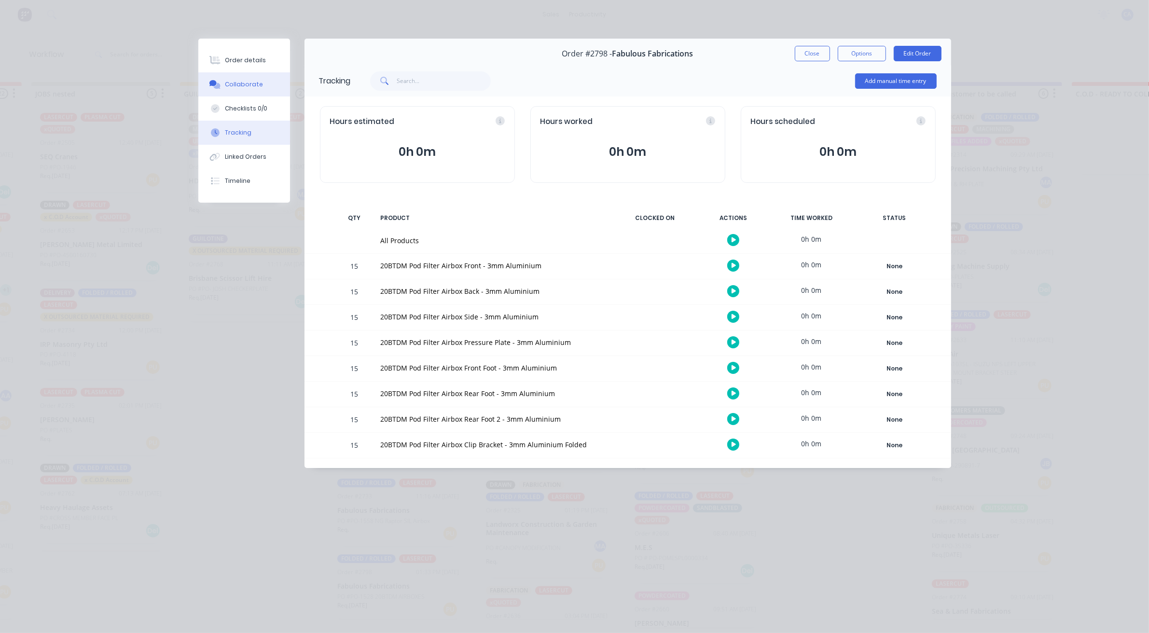
click at [246, 90] on button "Collaborate" at bounding box center [244, 84] width 92 height 24
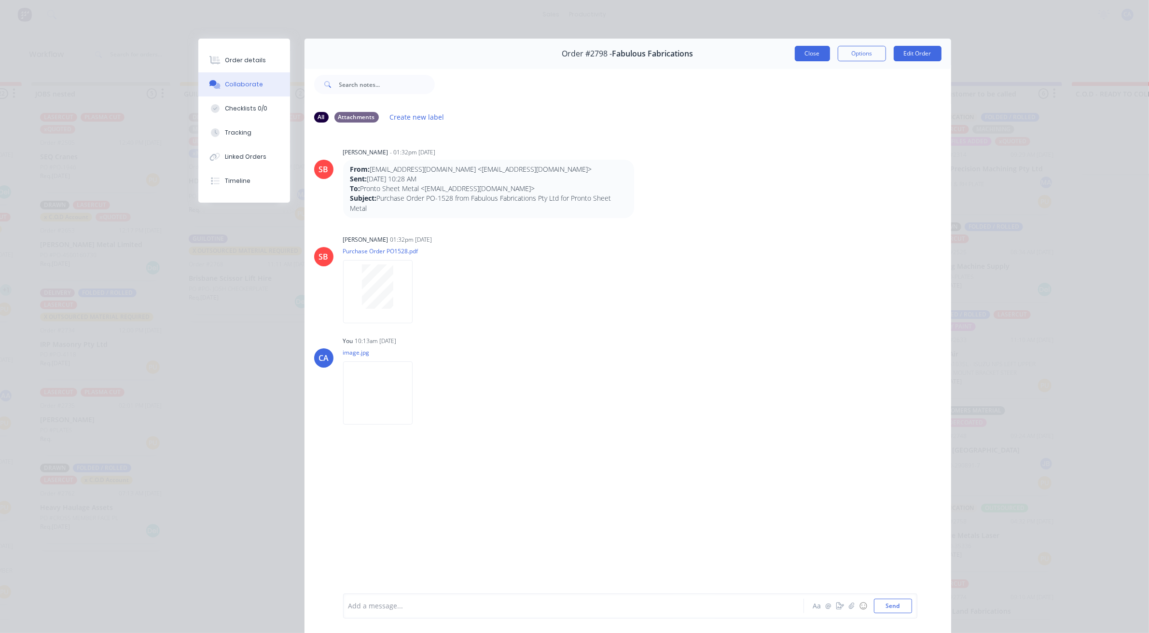
click at [807, 55] on button "Close" at bounding box center [812, 53] width 35 height 15
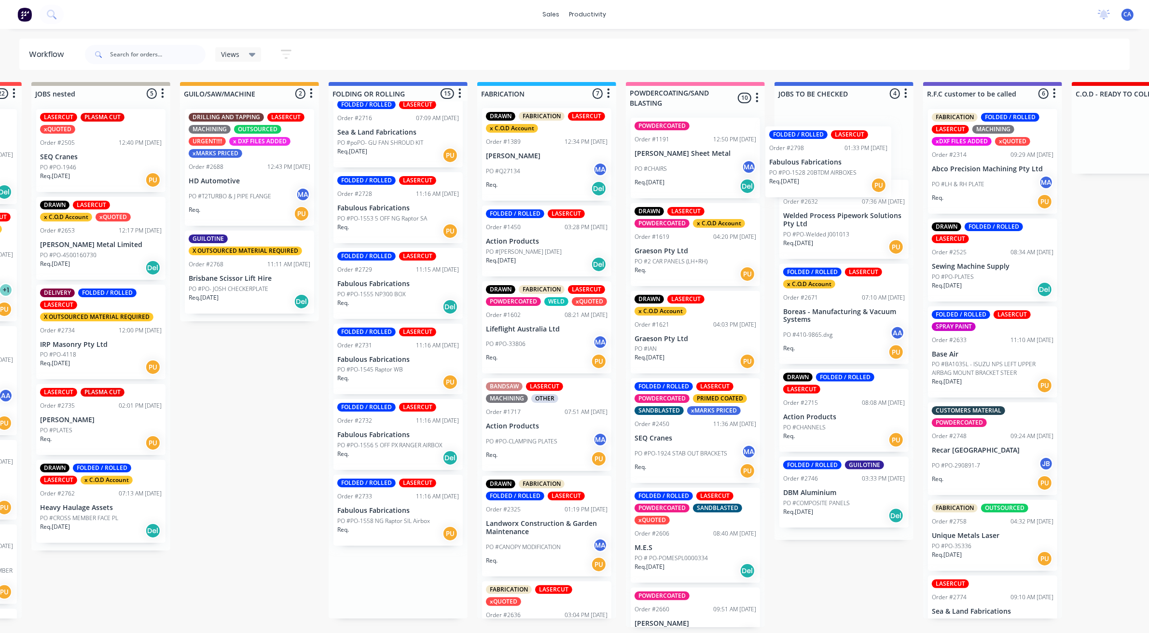
scroll to position [0, 435]
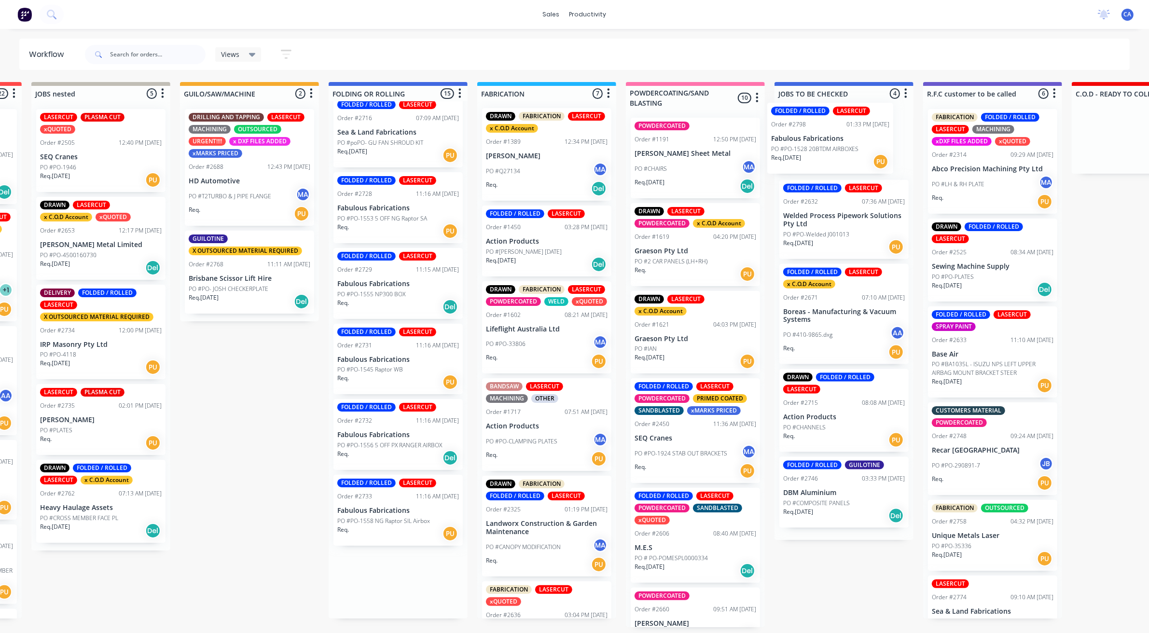
drag, startPoint x: 358, startPoint y: 600, endPoint x: 804, endPoint y: 149, distance: 634.2
click at [804, 149] on div "REDO 1 Sort By Created date Required date Order number Customer name Most recen…" at bounding box center [922, 354] width 2728 height 545
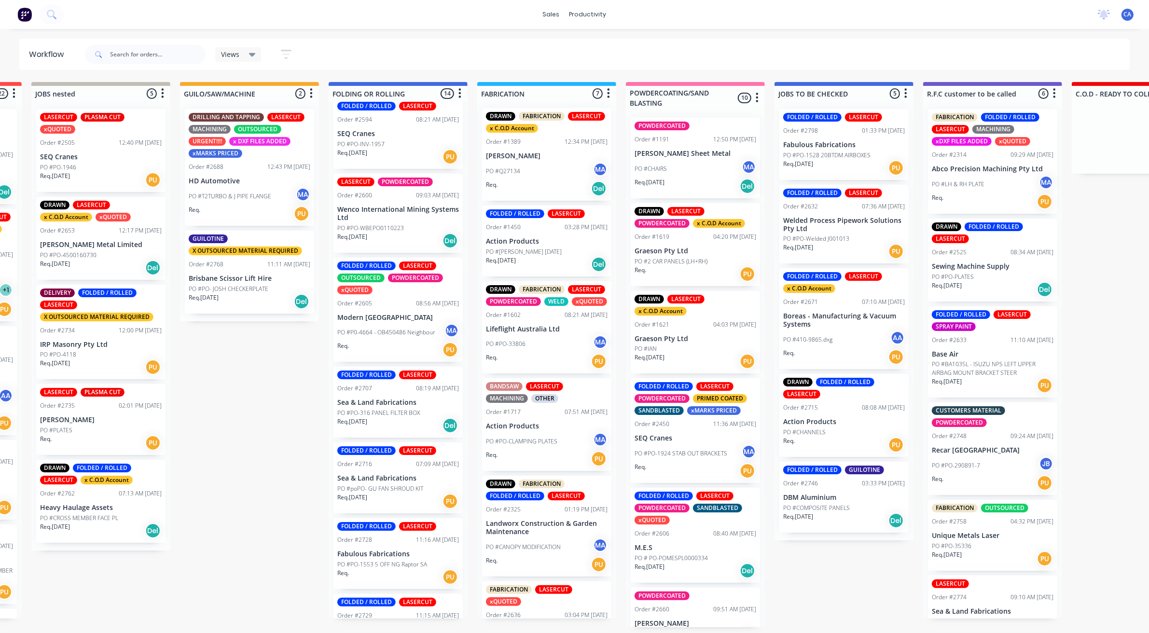
scroll to position [348, 0]
